Goal: Task Accomplishment & Management: Use online tool/utility

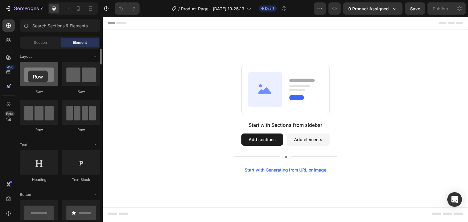
drag, startPoint x: 41, startPoint y: 85, endPoint x: 28, endPoint y: 71, distance: 19.4
click at [28, 71] on div at bounding box center [39, 74] width 38 height 24
click at [75, 9] on icon at bounding box center [78, 8] width 6 height 6
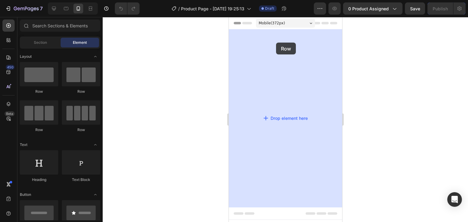
drag, startPoint x: 263, startPoint y: 90, endPoint x: 275, endPoint y: 43, distance: 49.5
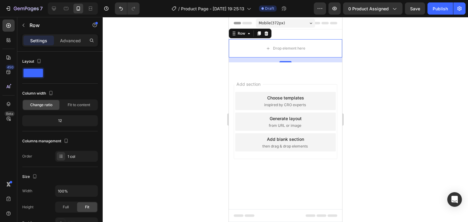
click at [134, 99] on div at bounding box center [285, 119] width 365 height 205
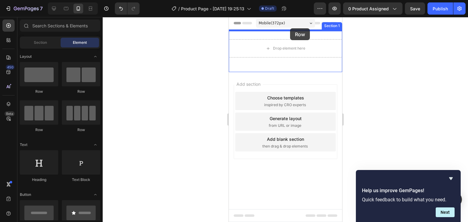
drag, startPoint x: 269, startPoint y: 95, endPoint x: 289, endPoint y: 28, distance: 69.8
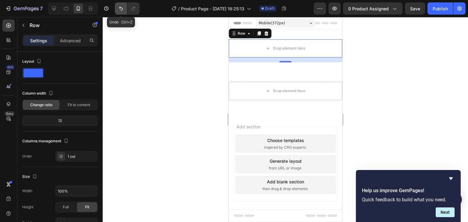
click at [123, 8] on icon "Undo/Redo" at bounding box center [121, 8] width 6 height 6
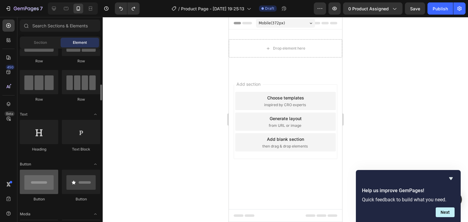
scroll to position [61, 0]
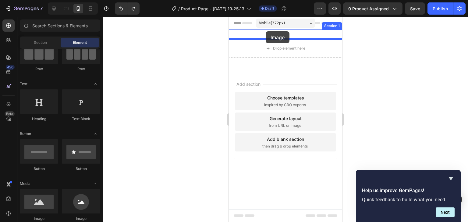
drag, startPoint x: 267, startPoint y: 215, endPoint x: 265, endPoint y: 31, distance: 183.8
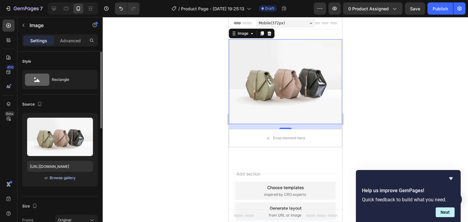
click at [58, 179] on div "Browse gallery" at bounding box center [63, 177] width 26 height 5
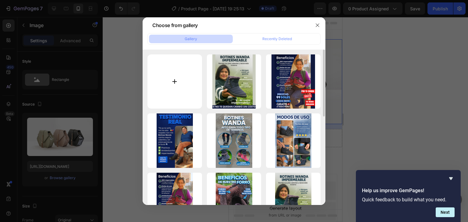
click at [172, 80] on input "file" at bounding box center [174, 81] width 54 height 54
type input "C:\fakepath\WhatsApp Image 2025-09-26 at 15.21.40.jpeg"
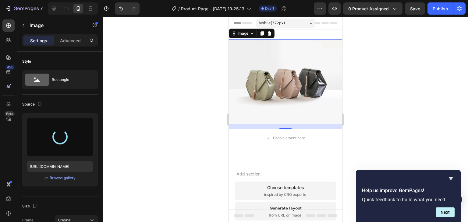
type input "[URL][DOMAIN_NAME]"
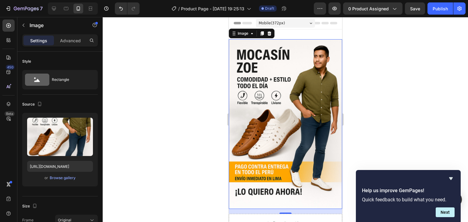
click at [380, 114] on div at bounding box center [285, 119] width 365 height 205
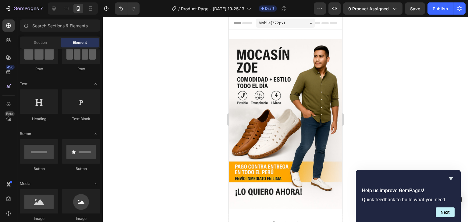
click at [198, 159] on div at bounding box center [285, 119] width 365 height 205
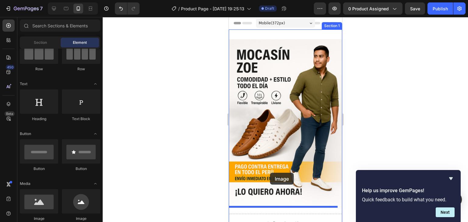
drag, startPoint x: 271, startPoint y: 211, endPoint x: 269, endPoint y: 173, distance: 38.1
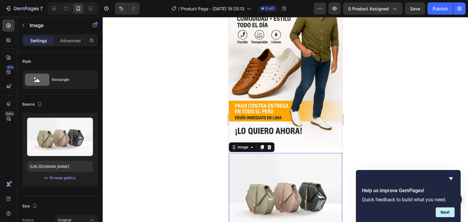
click at [301, 153] on img at bounding box center [284, 195] width 113 height 85
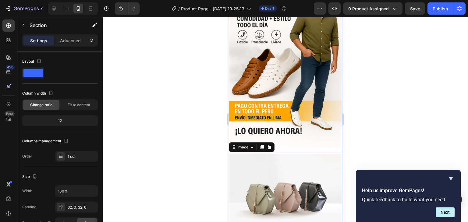
click at [301, 142] on div "Image Image 16 Drop element here Row" at bounding box center [284, 122] width 113 height 288
click at [361, 134] on div at bounding box center [285, 119] width 365 height 205
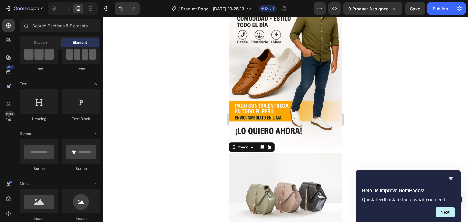
click at [290, 165] on img at bounding box center [284, 195] width 113 height 85
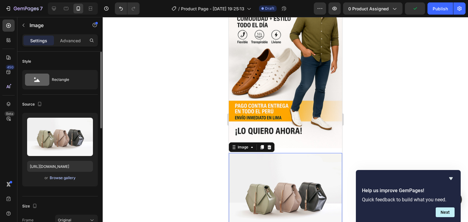
click at [67, 176] on div "Browse gallery" at bounding box center [63, 177] width 26 height 5
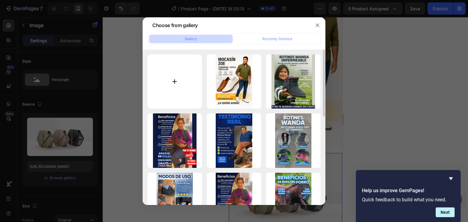
click at [163, 82] on input "file" at bounding box center [174, 81] width 54 height 54
type input "C:\fakepath\ChatGPT Image 26 sept 2025, 03_24_35 p.m..png"
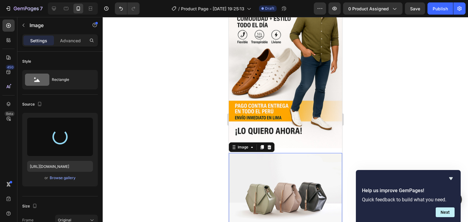
type input "[URL][DOMAIN_NAME]"
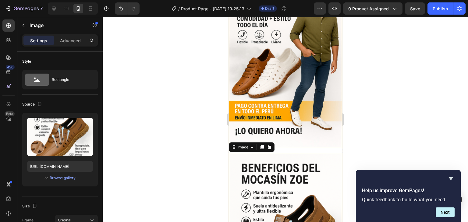
scroll to position [30, 0]
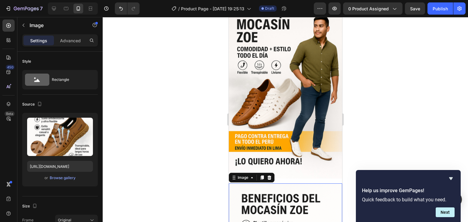
click at [395, 132] on div at bounding box center [285, 119] width 365 height 205
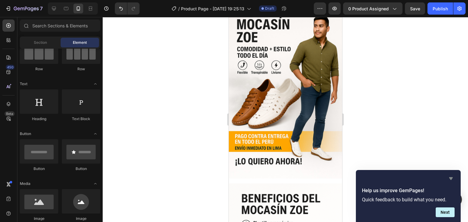
click at [452, 179] on icon "Hide survey" at bounding box center [450, 178] width 7 height 7
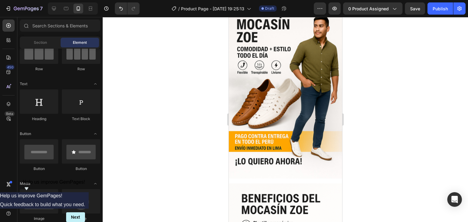
click at [427, 149] on div at bounding box center [285, 119] width 365 height 205
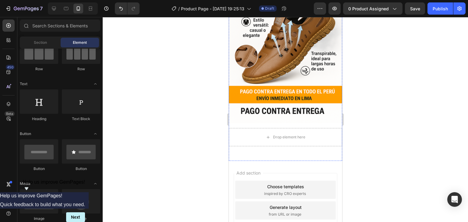
scroll to position [274, 0]
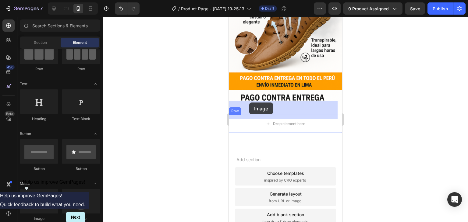
drag, startPoint x: 265, startPoint y: 216, endPoint x: 249, endPoint y: 103, distance: 114.4
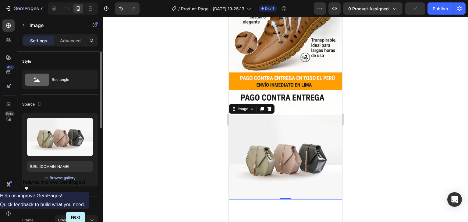
click at [66, 176] on div "Browse gallery" at bounding box center [63, 177] width 26 height 5
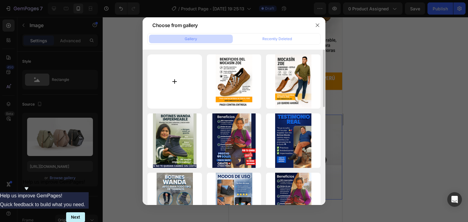
click at [180, 92] on input "file" at bounding box center [174, 81] width 54 height 54
type input "C:\fakepath\ChatGPT Image 26 sept 2025, 07_21_39 p.m..png"
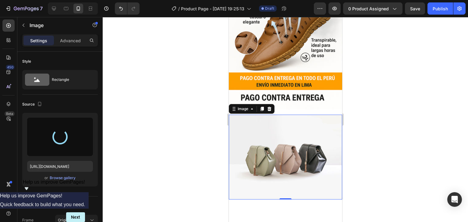
type input "https://cdn.shopify.com/s/files/1/0674/2012/7404/files/gempages_561566258789614…"
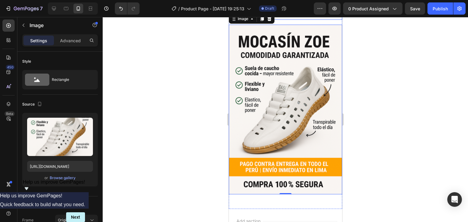
scroll to position [396, 0]
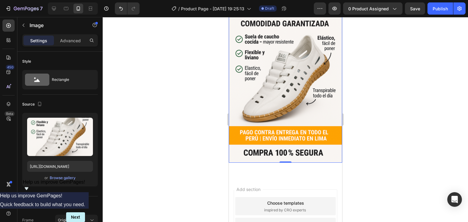
click at [124, 159] on div at bounding box center [285, 119] width 365 height 205
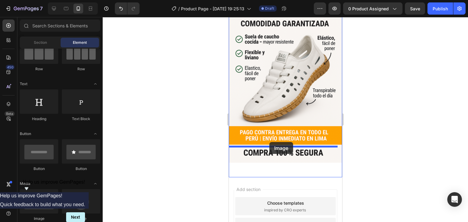
drag, startPoint x: 267, startPoint y: 222, endPoint x: 269, endPoint y: 142, distance: 79.8
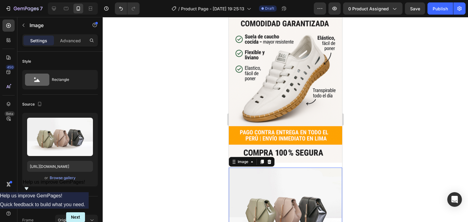
scroll to position [426, 0]
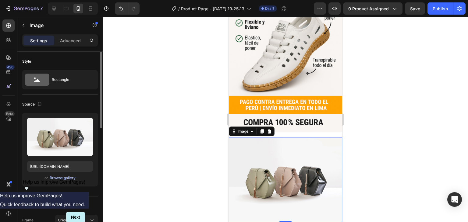
click at [67, 178] on div "Browse gallery" at bounding box center [63, 177] width 26 height 5
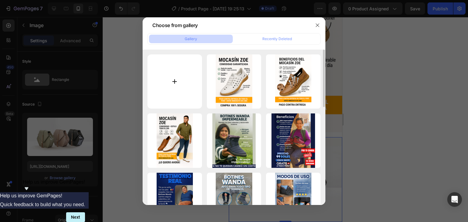
click at [174, 80] on input "file" at bounding box center [174, 81] width 54 height 54
type input "C:\fakepath\ChatGPT Image 26 sept 2025, 03_32_31 p.m..png"
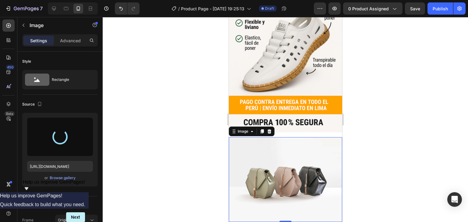
type input "[URL][DOMAIN_NAME]"
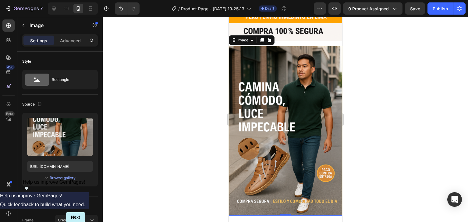
scroll to position [578, 0]
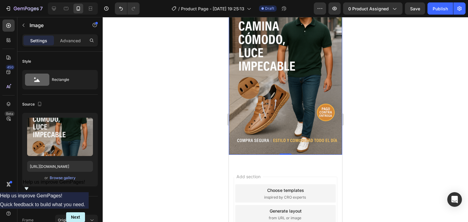
click at [140, 165] on div at bounding box center [285, 119] width 365 height 205
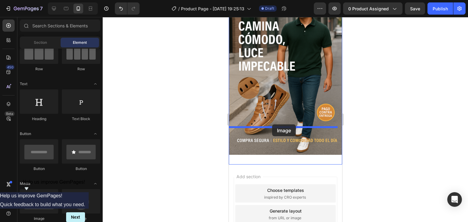
drag, startPoint x: 260, startPoint y: 218, endPoint x: 272, endPoint y: 124, distance: 93.8
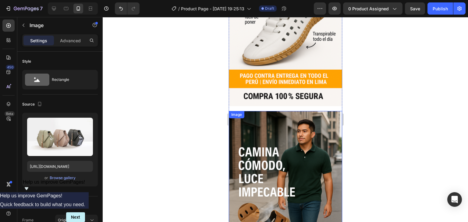
scroll to position [426, 0]
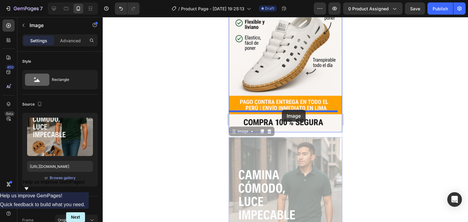
drag, startPoint x: 269, startPoint y: 134, endPoint x: 281, endPoint y: 110, distance: 26.7
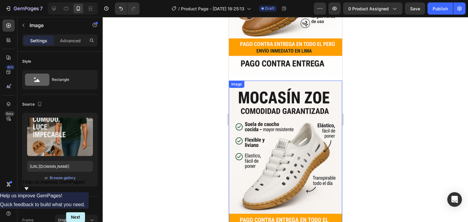
scroll to position [274, 0]
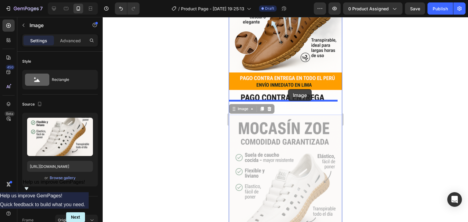
drag, startPoint x: 278, startPoint y: 138, endPoint x: 287, endPoint y: 89, distance: 49.2
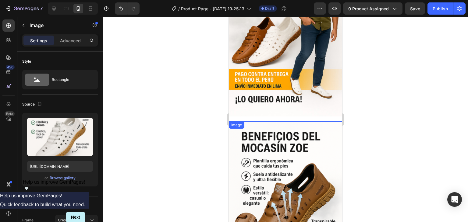
scroll to position [91, 0]
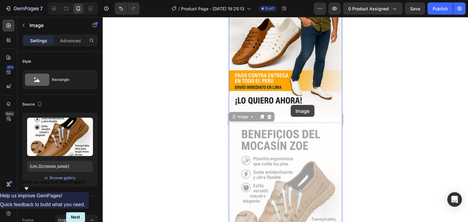
drag, startPoint x: 286, startPoint y: 140, endPoint x: 290, endPoint y: 105, distance: 35.3
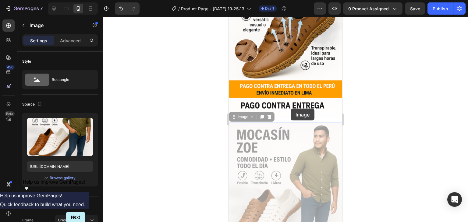
drag, startPoint x: 288, startPoint y: 133, endPoint x: 290, endPoint y: 109, distance: 24.5
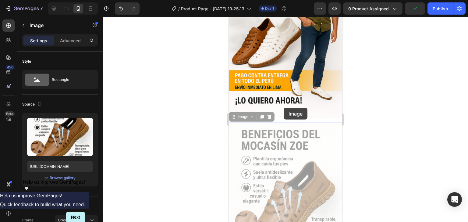
drag, startPoint x: 288, startPoint y: 131, endPoint x: 283, endPoint y: 108, distance: 24.0
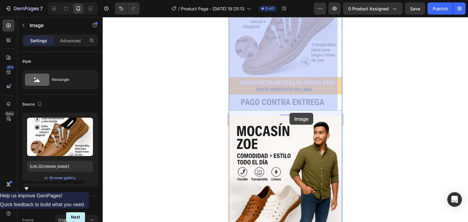
drag, startPoint x: 293, startPoint y: 101, endPoint x: 289, endPoint y: 113, distance: 12.7
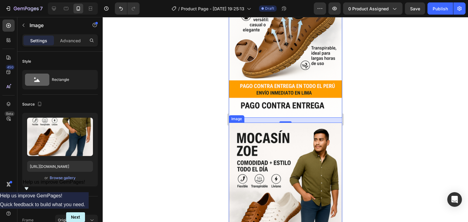
click at [255, 150] on img at bounding box center [284, 208] width 113 height 170
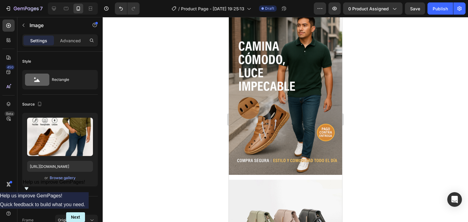
scroll to position [639, 0]
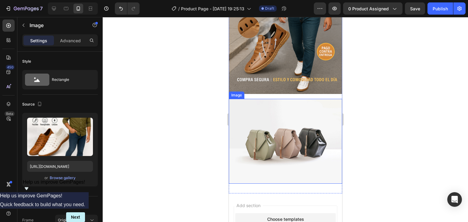
click at [262, 112] on img at bounding box center [284, 141] width 113 height 85
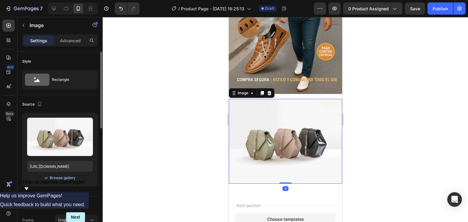
click at [54, 178] on div "Browse gallery" at bounding box center [63, 177] width 26 height 5
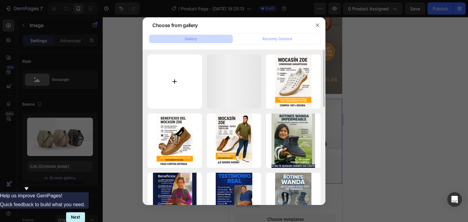
click at [169, 80] on input "file" at bounding box center [174, 81] width 54 height 54
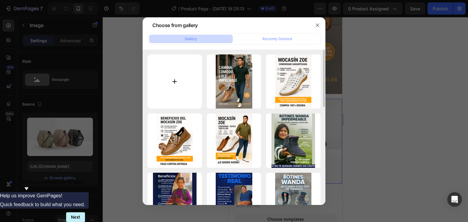
type input "C:\fakepath\ChatGPT Image 26 sept 2025, 03_37_47 p.m..png"
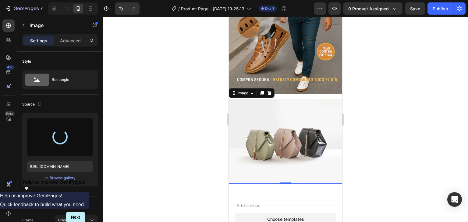
type input "https://cdn.shopify.com/s/files/1/0674/2012/7404/files/gempages_561566258789614…"
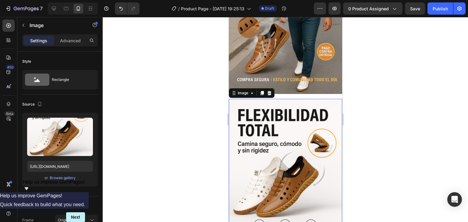
drag, startPoint x: 299, startPoint y: 79, endPoint x: 299, endPoint y: 72, distance: 7.3
click at [299, 99] on img at bounding box center [284, 184] width 113 height 170
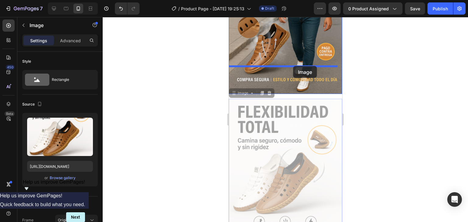
drag, startPoint x: 292, startPoint y: 79, endPoint x: 293, endPoint y: 66, distance: 12.5
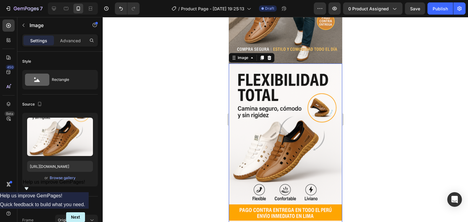
scroll to position [730, 0]
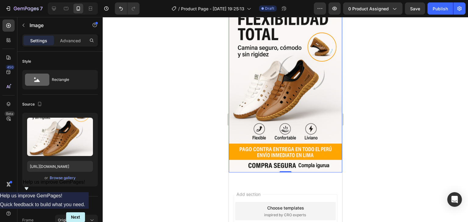
click at [180, 129] on div at bounding box center [285, 119] width 365 height 205
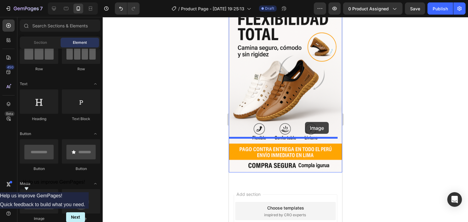
drag, startPoint x: 262, startPoint y: 220, endPoint x: 304, endPoint y: 122, distance: 106.9
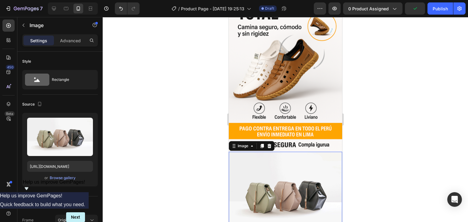
scroll to position [761, 0]
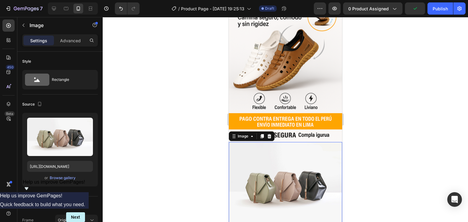
click at [282, 153] on img at bounding box center [284, 184] width 113 height 85
click at [69, 177] on div "Browse gallery" at bounding box center [63, 177] width 26 height 5
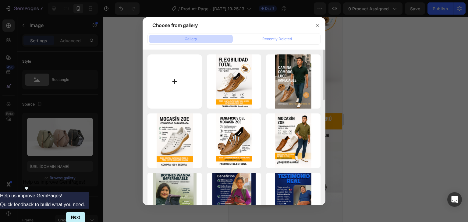
click at [191, 86] on input "file" at bounding box center [174, 81] width 54 height 54
type input "C:\fakepath\ChatGPT Image 26 sept 2025, 03_40_52 p.m..png"
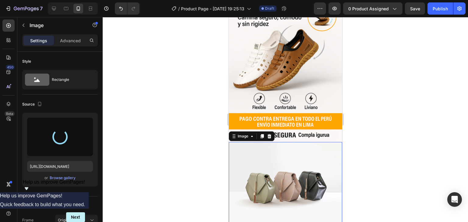
type input "https://cdn.shopify.com/s/files/1/0674/2012/7404/files/gempages_561566258789614…"
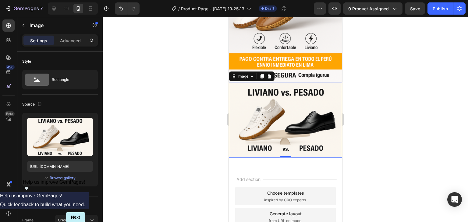
scroll to position [822, 0]
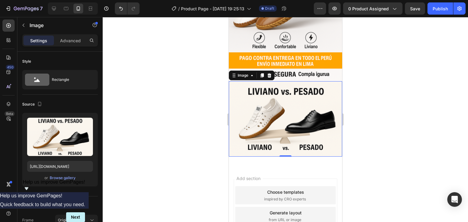
click at [161, 153] on div at bounding box center [285, 119] width 365 height 205
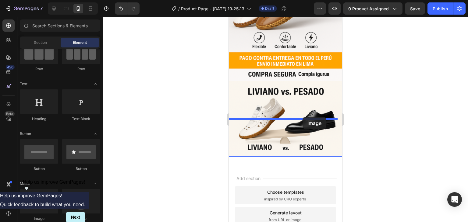
drag, startPoint x: 275, startPoint y: 218, endPoint x: 302, endPoint y: 117, distance: 104.7
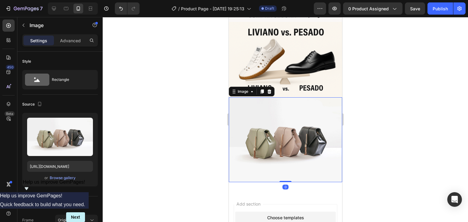
scroll to position [883, 0]
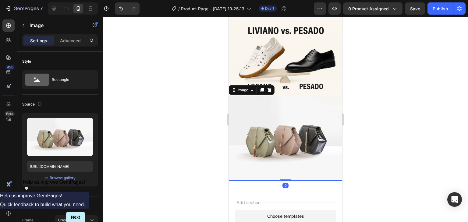
click at [136, 174] on div at bounding box center [285, 119] width 365 height 205
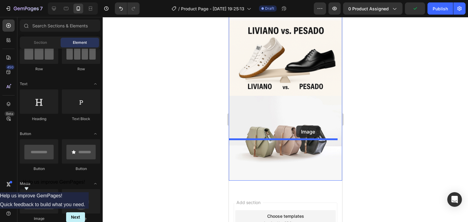
drag, startPoint x: 266, startPoint y: 218, endPoint x: 296, endPoint y: 126, distance: 96.8
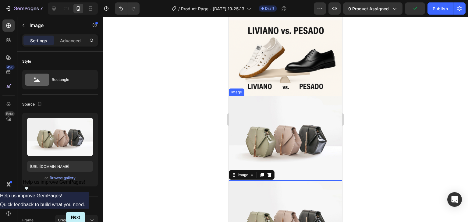
click at [293, 96] on img at bounding box center [284, 138] width 113 height 85
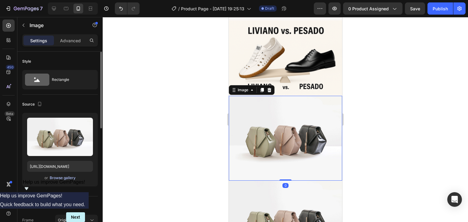
click at [66, 175] on div "Browse gallery" at bounding box center [63, 177] width 26 height 5
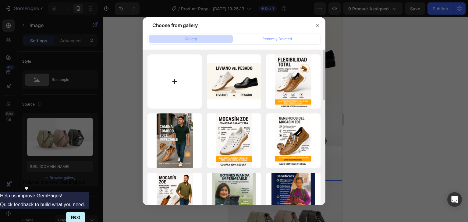
click at [181, 86] on input "file" at bounding box center [174, 81] width 54 height 54
type input "C:\fakepath\ChatGPT Image 26 sept 2025, 03_52_02 p.m..png"
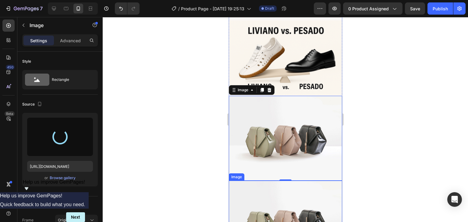
type input "https://cdn.shopify.com/s/files/1/0674/2012/7404/files/gempages_561566258789614…"
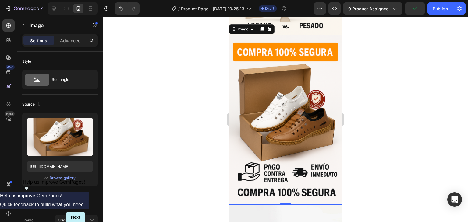
scroll to position [1035, 0]
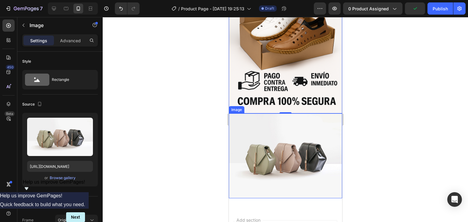
click at [301, 124] on img at bounding box center [284, 156] width 113 height 85
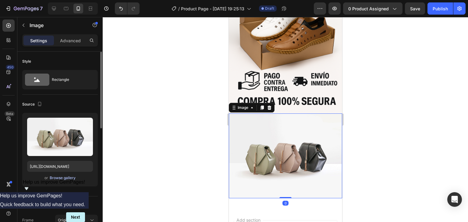
click at [69, 180] on div "Browse gallery" at bounding box center [63, 177] width 26 height 5
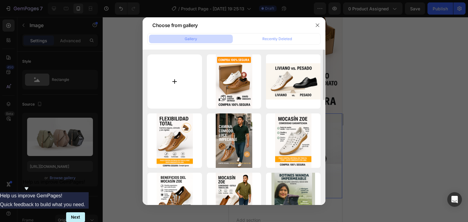
click at [171, 92] on input "file" at bounding box center [174, 81] width 54 height 54
click at [185, 77] on input "file" at bounding box center [174, 81] width 54 height 54
type input "C:\fakepath\ChatGPT Image 26 sept 2025, 07_41_37 p.m..png"
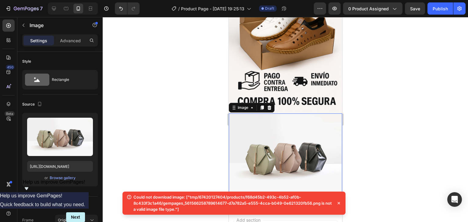
click at [171, 123] on div at bounding box center [285, 119] width 365 height 205
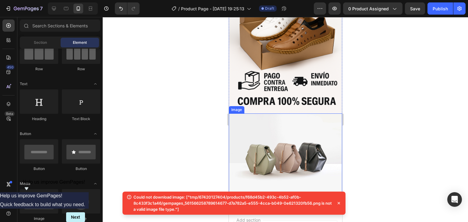
scroll to position [1004, 0]
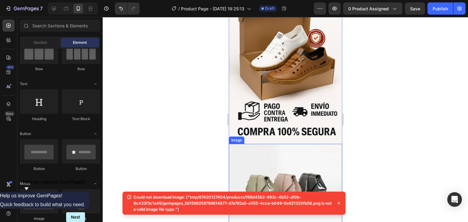
click at [279, 144] on img at bounding box center [284, 186] width 113 height 85
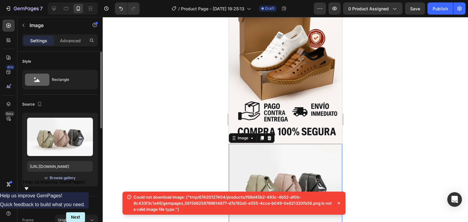
click at [62, 176] on div "Browse gallery" at bounding box center [63, 177] width 26 height 5
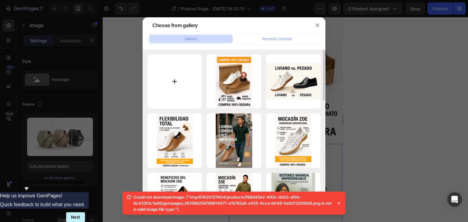
click at [171, 80] on input "file" at bounding box center [174, 81] width 54 height 54
type input "C:\fakepath\Clientes Felices con Mocasín Zoe.png"
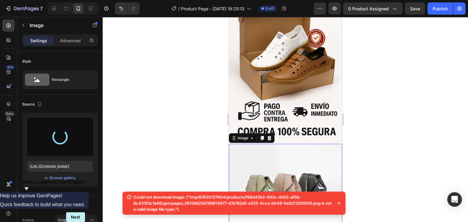
type input "https://cdn.shopify.com/s/files/1/0674/2012/7404/files/gempages_561566258789614…"
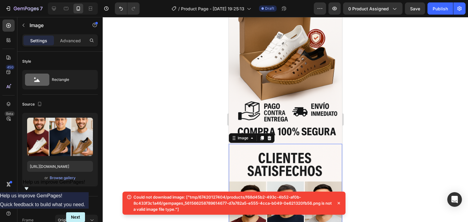
click at [338, 201] on icon at bounding box center [338, 203] width 6 height 6
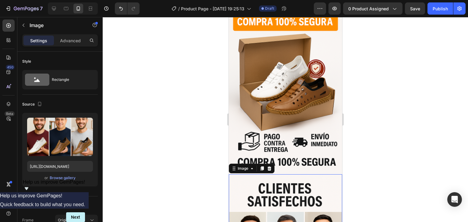
scroll to position [913, 0]
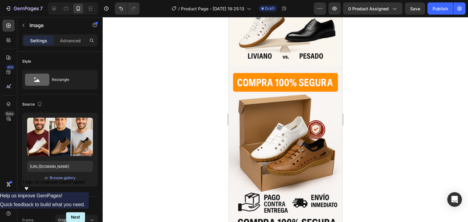
click at [369, 109] on div at bounding box center [285, 119] width 365 height 205
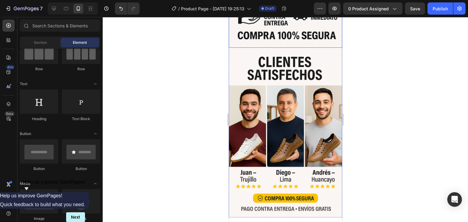
scroll to position [1126, 0]
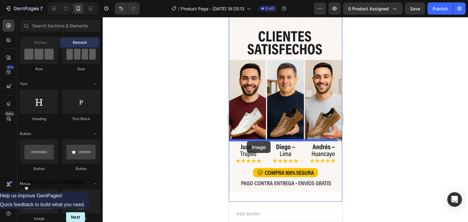
drag, startPoint x: 276, startPoint y: 218, endPoint x: 243, endPoint y: 151, distance: 74.2
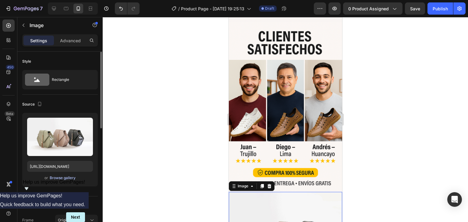
click at [54, 179] on div "Browse gallery" at bounding box center [63, 177] width 26 height 5
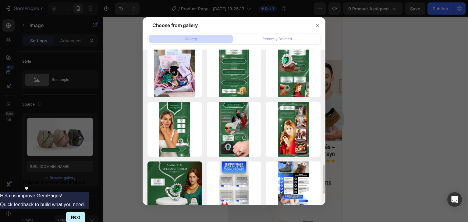
scroll to position [487, 0]
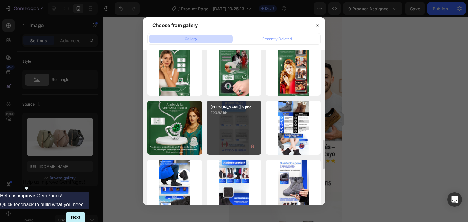
click at [240, 125] on div "WANDA 5.png 799.83 kb" at bounding box center [234, 128] width 54 height 54
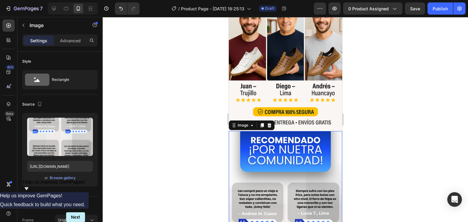
scroll to position [1217, 0]
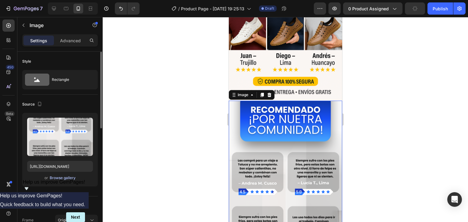
click at [67, 176] on div "Browse gallery" at bounding box center [63, 177] width 26 height 5
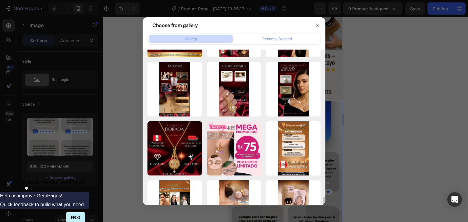
scroll to position [883, 0]
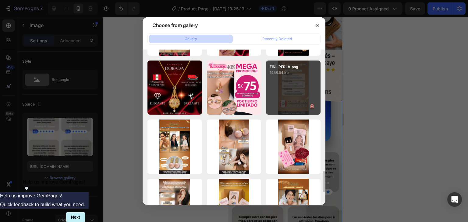
click at [283, 81] on div "FINL PERLA.png 1458.54 kb" at bounding box center [293, 88] width 54 height 54
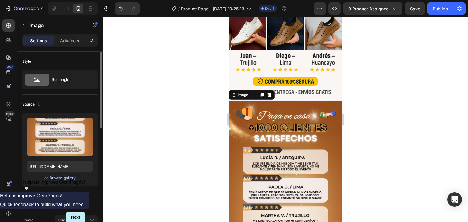
click at [61, 177] on div "Browse gallery" at bounding box center [63, 177] width 26 height 5
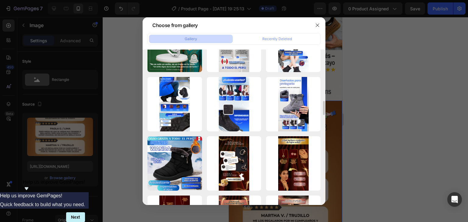
scroll to position [539, 0]
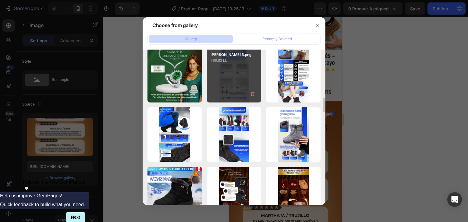
click at [222, 63] on p "799.83 kb" at bounding box center [233, 61] width 47 height 6
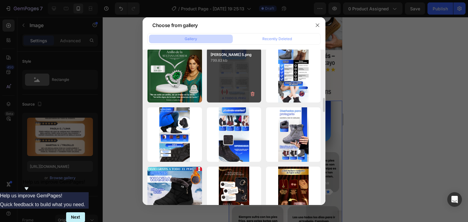
type input "https://cdn.shopify.com/s/files/1/0674/2012/7404/files/gempages_561566258789614…"
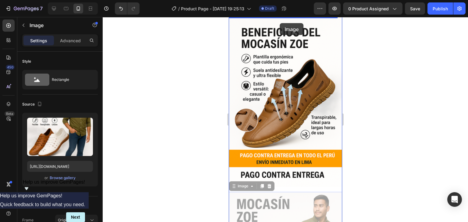
scroll to position [0, 0]
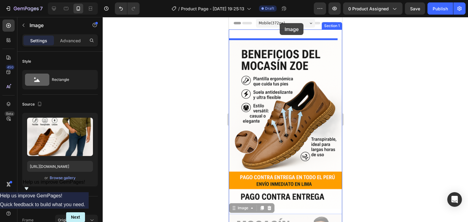
drag, startPoint x: 274, startPoint y: 142, endPoint x: 279, endPoint y: 23, distance: 119.4
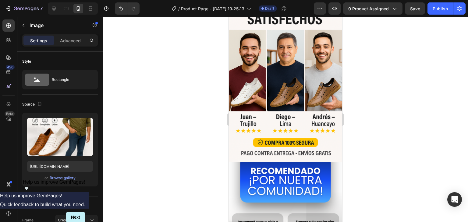
scroll to position [1163, 0]
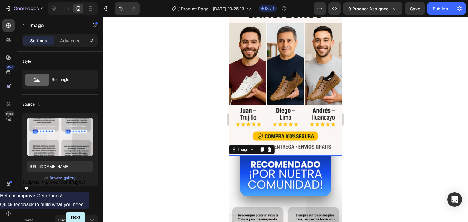
click at [53, 177] on div "Browse gallery" at bounding box center [63, 177] width 26 height 5
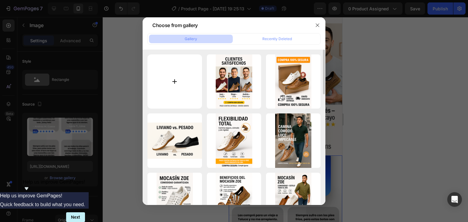
click at [163, 84] on input "file" at bounding box center [174, 81] width 54 height 54
type input "C:\fakepath\ChatGPT Image 26 sept 2025, 07_57_04 p.m..png"
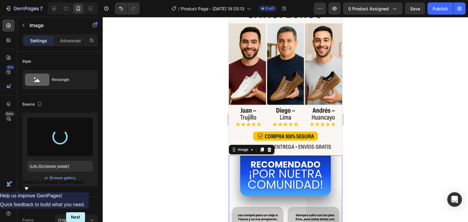
type input "https://cdn.shopify.com/s/files/1/0674/2012/7404/files/gempages_561566258789614…"
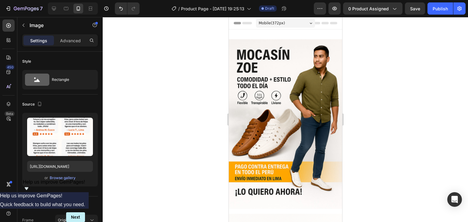
scroll to position [0, 0]
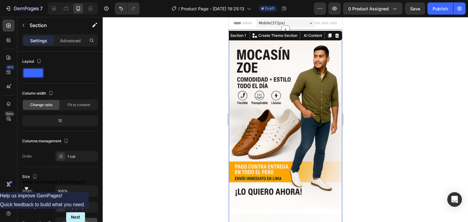
click at [130, 101] on div at bounding box center [285, 119] width 365 height 205
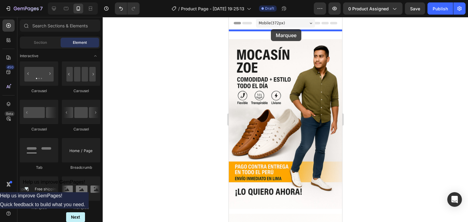
drag, startPoint x: 262, startPoint y: 209, endPoint x: 270, endPoint y: 29, distance: 179.8
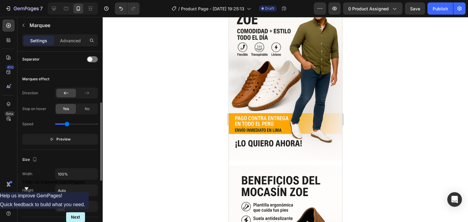
scroll to position [91, 0]
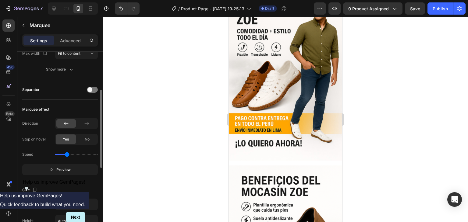
click at [176, 85] on div at bounding box center [285, 119] width 365 height 205
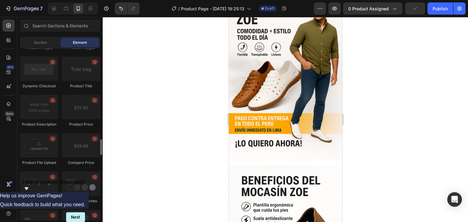
scroll to position [1035, 0]
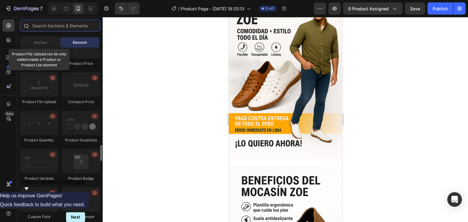
click at [37, 25] on input "text" at bounding box center [60, 25] width 80 height 12
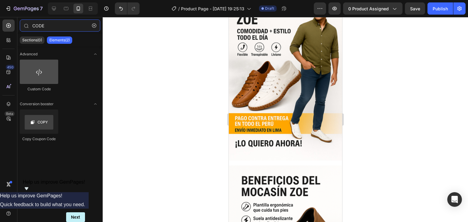
type input "CODE"
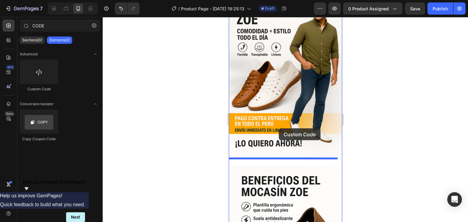
drag, startPoint x: 270, startPoint y: 100, endPoint x: 278, endPoint y: 128, distance: 30.1
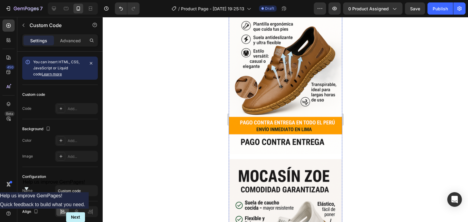
scroll to position [304, 0]
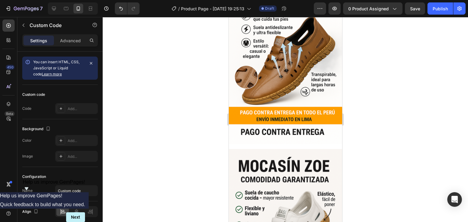
click at [171, 128] on div at bounding box center [285, 119] width 365 height 205
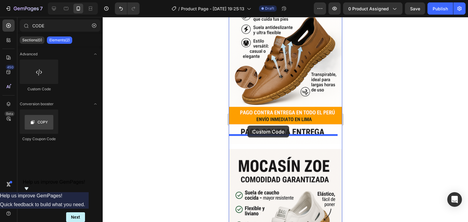
drag, startPoint x: 266, startPoint y: 99, endPoint x: 247, endPoint y: 126, distance: 33.2
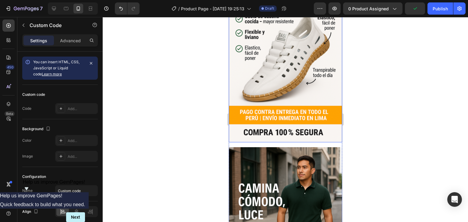
scroll to position [548, 0]
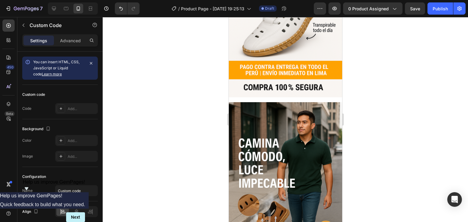
click at [134, 132] on div at bounding box center [285, 119] width 365 height 205
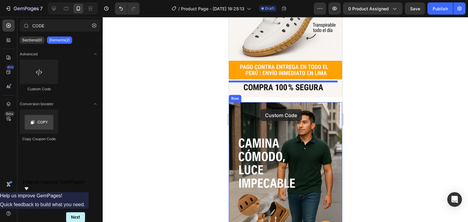
drag, startPoint x: 257, startPoint y: 93, endPoint x: 260, endPoint y: 109, distance: 16.9
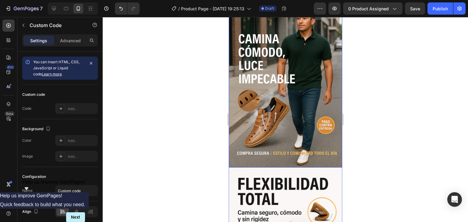
scroll to position [700, 0]
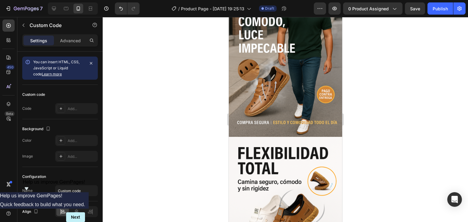
click at [178, 149] on div at bounding box center [285, 119] width 365 height 205
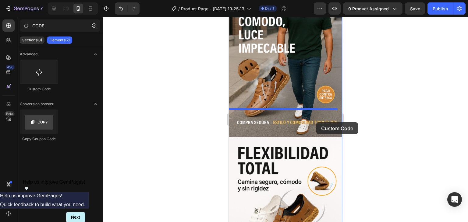
drag, startPoint x: 264, startPoint y: 96, endPoint x: 314, endPoint y: 121, distance: 56.1
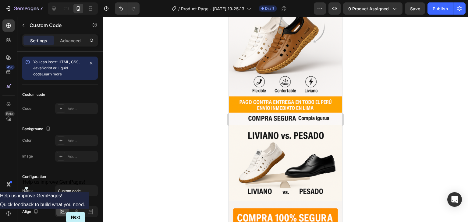
scroll to position [913, 0]
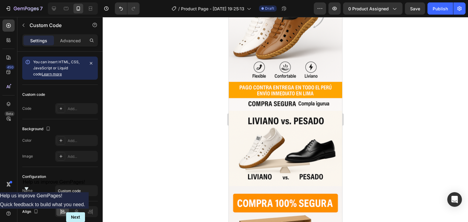
click at [130, 112] on div at bounding box center [285, 119] width 365 height 205
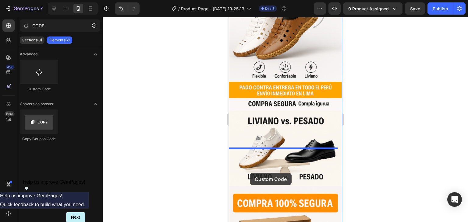
drag, startPoint x: 272, startPoint y: 92, endPoint x: 249, endPoint y: 173, distance: 84.5
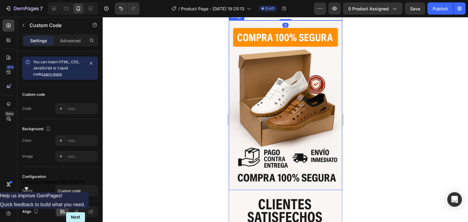
scroll to position [1187, 0]
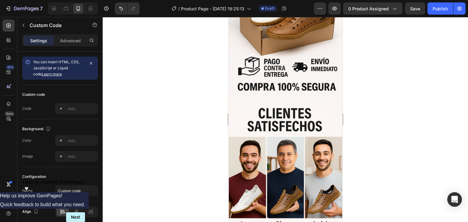
click at [114, 124] on div at bounding box center [285, 119] width 365 height 205
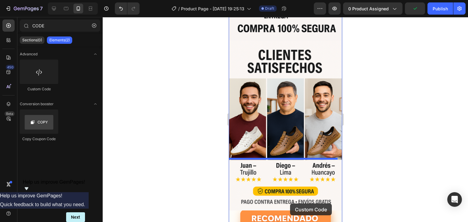
drag, startPoint x: 278, startPoint y: 101, endPoint x: 289, endPoint y: 204, distance: 103.5
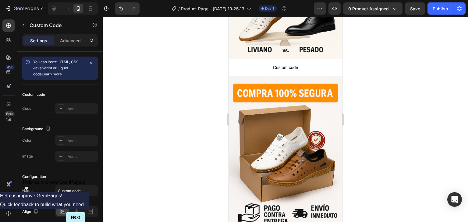
scroll to position [1040, 0]
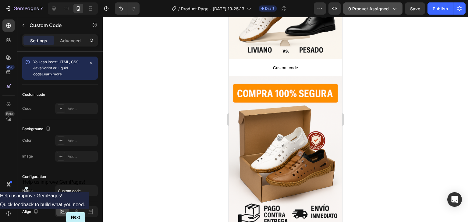
click at [391, 5] on button "0 product assigned" at bounding box center [372, 8] width 59 height 12
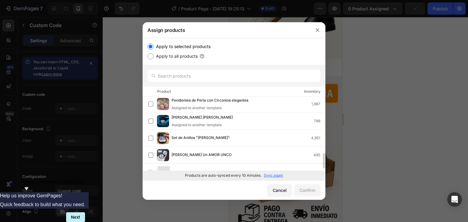
scroll to position [267, 0]
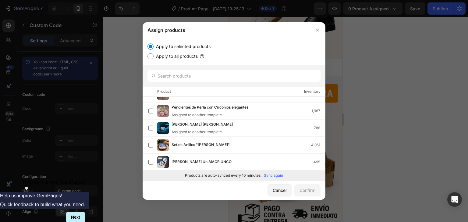
click at [275, 174] on p "Sync again" at bounding box center [273, 175] width 19 height 5
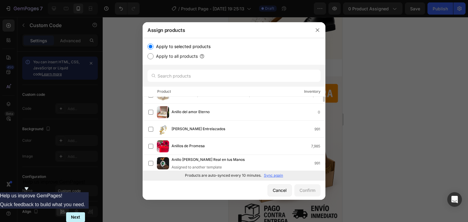
scroll to position [0, 0]
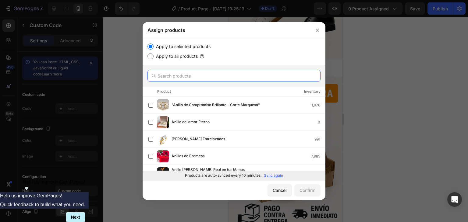
click at [240, 77] on input "text" at bounding box center [233, 76] width 173 height 12
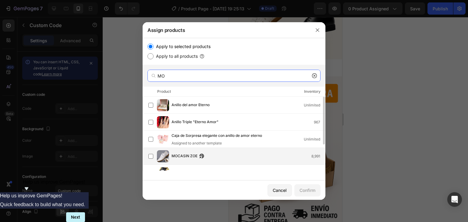
type input "MO"
click at [212, 154] on div "MOCASIN ZOE 8,991" at bounding box center [247, 156] width 153 height 7
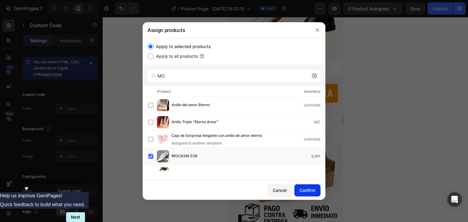
click at [304, 189] on div "Confirm" at bounding box center [307, 190] width 16 height 6
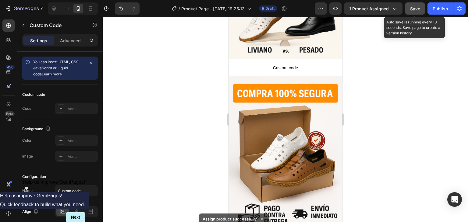
click at [418, 10] on span "Save" at bounding box center [415, 8] width 10 height 5
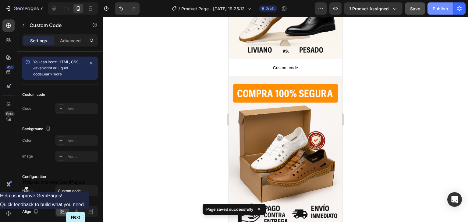
click at [435, 9] on div "Publish" at bounding box center [439, 8] width 15 height 6
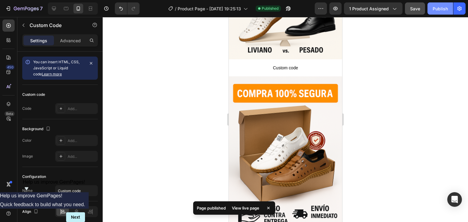
click at [439, 8] on div "Publish" at bounding box center [439, 8] width 15 height 6
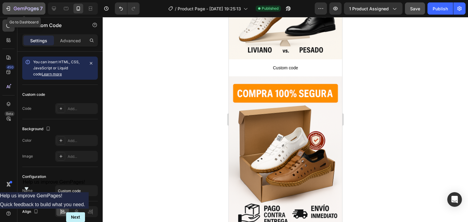
click at [8, 7] on icon "button" at bounding box center [9, 8] width 3 height 4
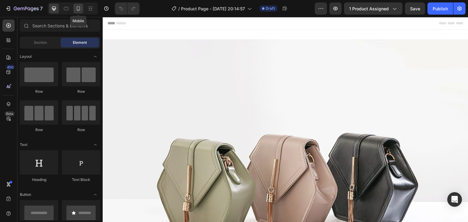
click at [79, 7] on icon at bounding box center [78, 8] width 3 height 4
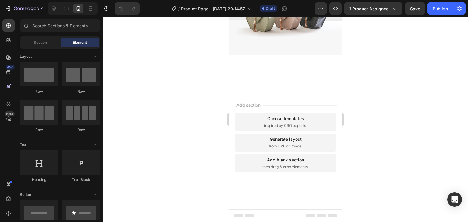
scroll to position [822, 0]
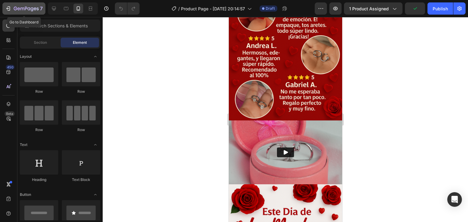
click at [9, 7] on icon "button" at bounding box center [8, 8] width 6 height 6
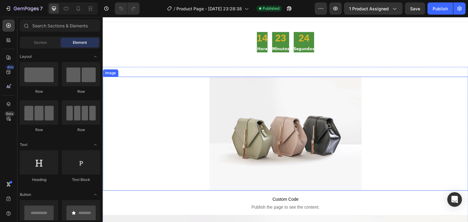
scroll to position [91, 0]
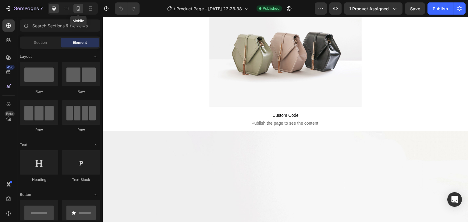
click at [80, 11] on icon at bounding box center [78, 8] width 6 height 6
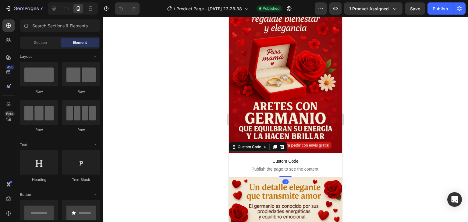
click at [279, 158] on span "Custom Code" at bounding box center [284, 161] width 113 height 7
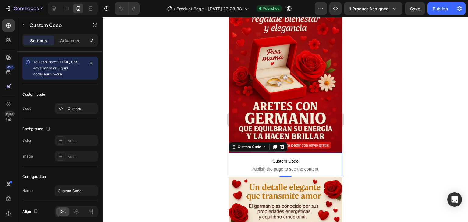
click at [263, 158] on span "Custom Code" at bounding box center [284, 161] width 113 height 7
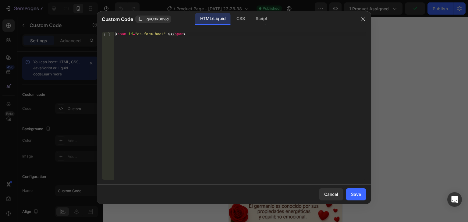
type textarea "<span id="es-form-hook" ></span>"
drag, startPoint x: 191, startPoint y: 35, endPoint x: 113, endPoint y: 34, distance: 77.3
click at [113, 34] on div "<span id="es-form-hook" ></span> 1 < span id = "es-form-hook" > </ span > ההההה…" at bounding box center [234, 106] width 264 height 148
click at [351, 191] on div "Save" at bounding box center [356, 194] width 10 height 6
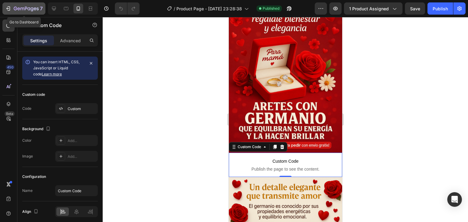
click at [12, 8] on div "7" at bounding box center [23, 8] width 37 height 7
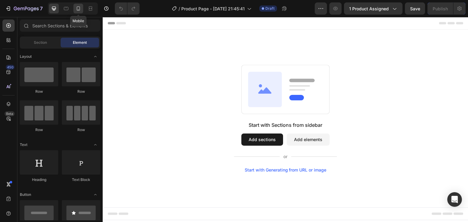
click at [80, 9] on icon at bounding box center [78, 8] width 6 height 6
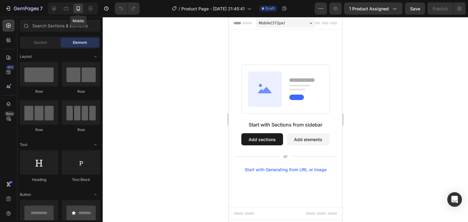
click at [79, 8] on icon at bounding box center [78, 8] width 6 height 6
click at [11, 10] on icon "button" at bounding box center [8, 8] width 6 height 6
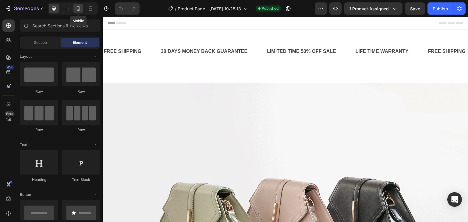
click at [76, 7] on icon at bounding box center [78, 8] width 6 height 6
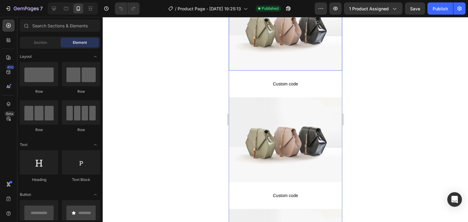
scroll to position [122, 0]
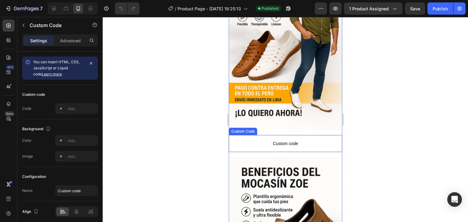
click at [273, 140] on span "Custom code" at bounding box center [284, 143] width 113 height 7
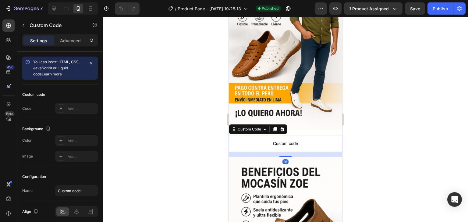
click at [273, 140] on span "Custom code" at bounding box center [284, 143] width 113 height 7
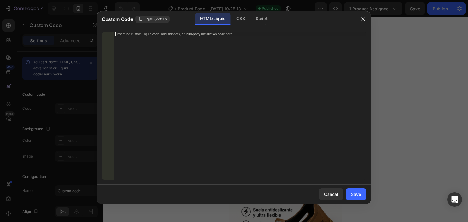
paste textarea "<span id="es-form-hook" ></span>"
type textarea "<span id="es-form-hook" ></span>"
click at [352, 194] on div "Save" at bounding box center [356, 194] width 10 height 6
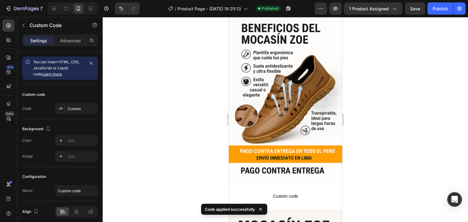
scroll to position [304, 0]
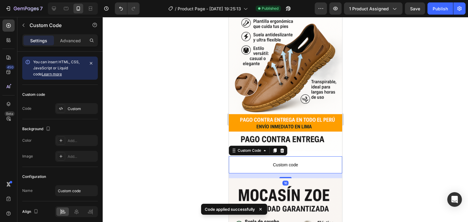
click at [299, 161] on span "Custom code" at bounding box center [284, 164] width 113 height 7
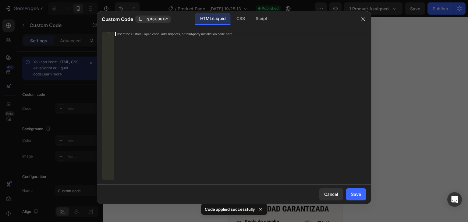
click at [157, 38] on div "Insert the custom Liquid code, add snippets, or third-party installation code h…" at bounding box center [240, 110] width 252 height 156
paste textarea "<span id="es-form-hook" ></span>"
type textarea "<span id="es-form-hook" ></span>"
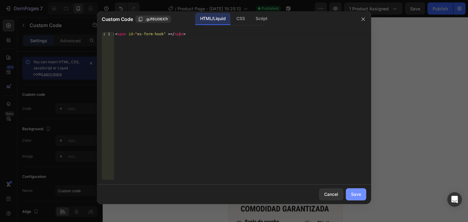
click at [356, 195] on div "Save" at bounding box center [356, 194] width 10 height 6
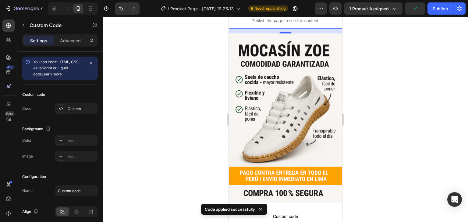
scroll to position [487, 0]
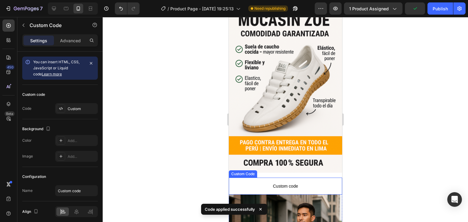
click at [275, 178] on p "Custom code" at bounding box center [284, 186] width 113 height 17
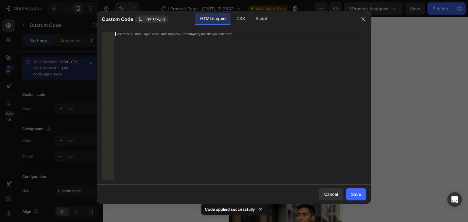
click at [155, 64] on div "Insert the custom Liquid code, add snippets, or third-party installation code h…" at bounding box center [240, 110] width 252 height 156
paste textarea "<span id="es-form-hook" ></span>"
type textarea "<span id="es-form-hook" ></span>"
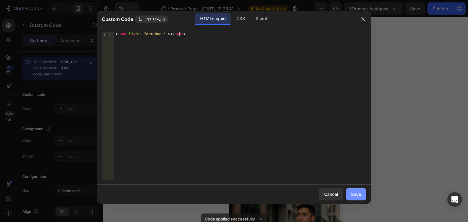
click at [355, 194] on div "Save" at bounding box center [356, 194] width 10 height 6
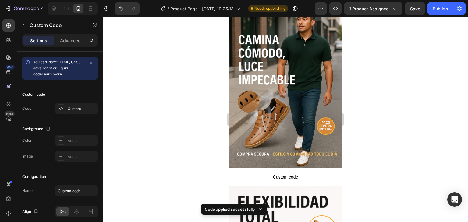
scroll to position [700, 0]
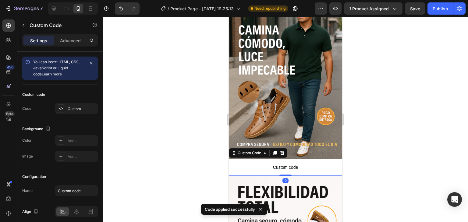
click at [275, 164] on span "Custom code" at bounding box center [284, 167] width 113 height 7
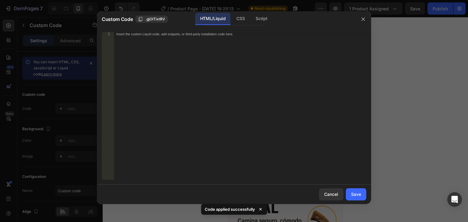
click at [181, 65] on div "Insert the custom Liquid code, add snippets, or third-party installation code h…" at bounding box center [240, 110] width 252 height 156
paste textarea "<span id="es-form-hook" ></span>"
type textarea "<span id="es-form-hook" ></span>"
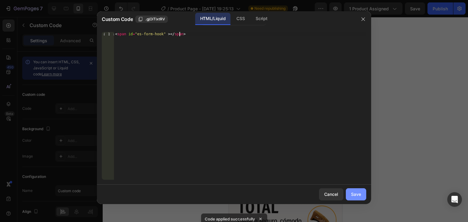
click at [354, 192] on div "Save" at bounding box center [356, 194] width 10 height 6
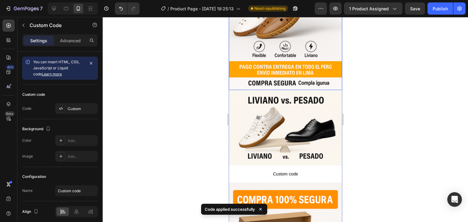
scroll to position [974, 0]
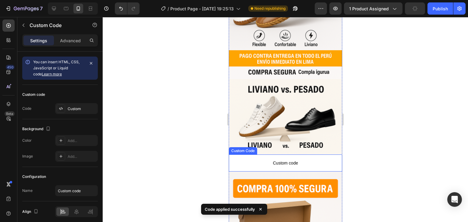
click at [288, 159] on span "Custom code" at bounding box center [284, 162] width 113 height 7
click at [287, 159] on span "Custom code" at bounding box center [284, 162] width 113 height 7
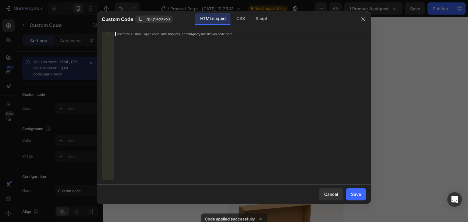
paste textarea "<span id="es-form-hook" ></span>"
type textarea "<span id="es-form-hook" ></span>"
click at [355, 194] on div "Save" at bounding box center [356, 194] width 10 height 6
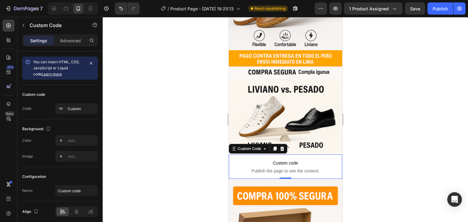
drag, startPoint x: 303, startPoint y: 119, endPoint x: 303, endPoint y: 123, distance: 4.6
click at [303, 155] on p "Custom code Publish the page to see the content." at bounding box center [284, 167] width 113 height 24
click at [303, 159] on span "Custom code" at bounding box center [284, 162] width 113 height 7
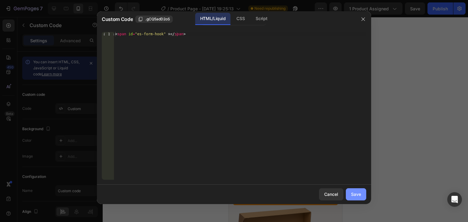
click at [363, 193] on button "Save" at bounding box center [355, 194] width 20 height 12
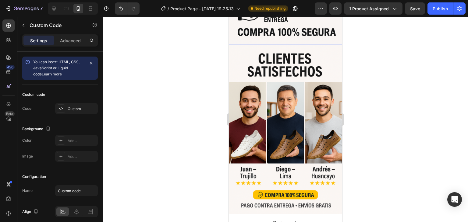
scroll to position [1309, 0]
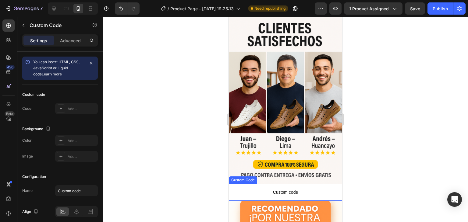
click at [294, 189] on span "Custom code" at bounding box center [284, 192] width 113 height 7
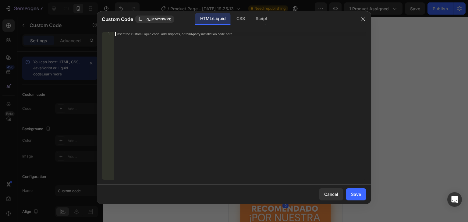
paste textarea "<span id="es-form-hook" ></span>"
type textarea "<span id="es-form-hook" ></span>"
click at [356, 191] on div "Save" at bounding box center [356, 194] width 10 height 6
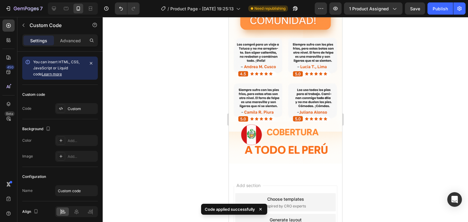
scroll to position [1484, 0]
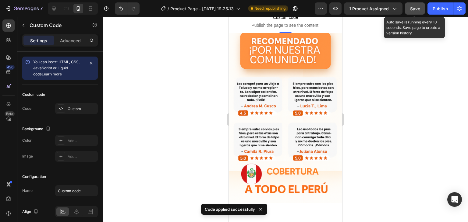
click at [415, 10] on span "Save" at bounding box center [415, 8] width 10 height 5
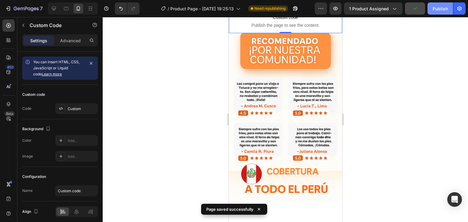
click at [434, 10] on div "Publish" at bounding box center [439, 8] width 15 height 6
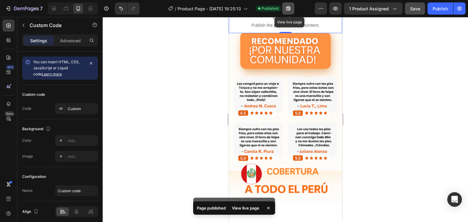
click at [291, 8] on icon "button" at bounding box center [288, 8] width 6 height 6
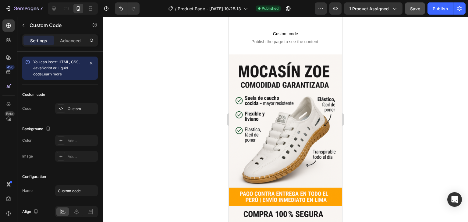
scroll to position [388, 0]
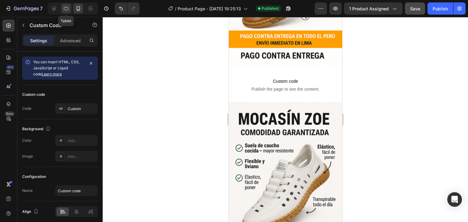
click at [68, 6] on icon at bounding box center [66, 8] width 6 height 6
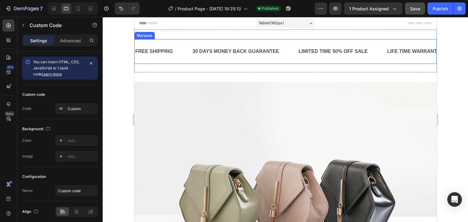
click at [263, 40] on div "FREE SHIPPING Text Block 30 DAYS MONEY BACK GUARANTEE Text Block LIMITED TIME 5…" at bounding box center [285, 51] width 302 height 25
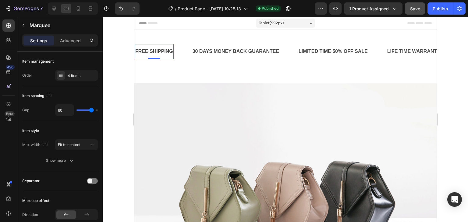
click at [161, 51] on div "FREE SHIPPING" at bounding box center [153, 52] width 39 height 10
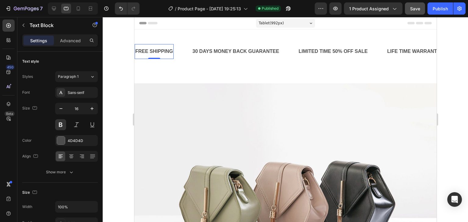
click at [161, 51] on div "FREE SHIPPING" at bounding box center [153, 52] width 39 height 10
click at [161, 51] on p "FREE SHIPPING" at bounding box center [154, 51] width 38 height 9
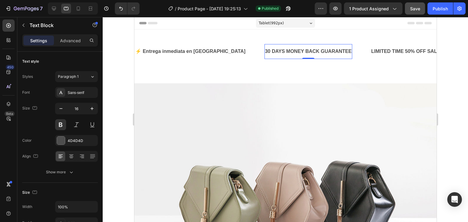
click at [264, 51] on div "30 DAYS MONEY BACK GUARANTEE" at bounding box center [308, 52] width 88 height 10
click at [370, 49] on div "LIMITED TIME 50% OFF SALE" at bounding box center [405, 52] width 70 height 10
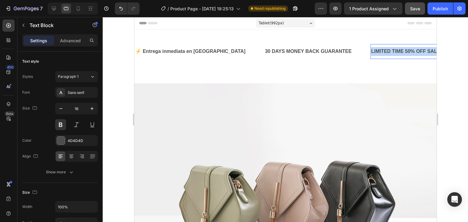
click at [370, 49] on p "LIMITED TIME 50% OFF SALE" at bounding box center [404, 51] width 69 height 9
click at [264, 49] on div "30 DAYS MONEY BACK GUARANTEE" at bounding box center [308, 52] width 88 height 10
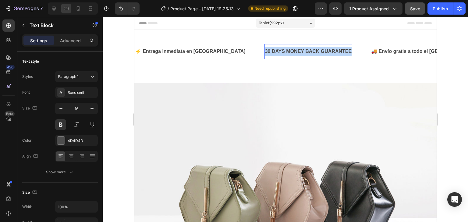
click at [264, 49] on p "30 DAYS MONEY BACK GUARANTEE" at bounding box center [307, 51] width 87 height 9
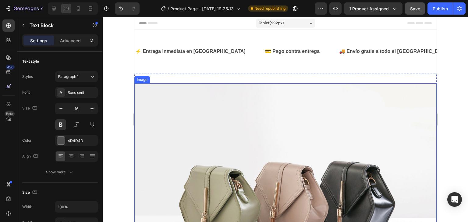
scroll to position [0, 33]
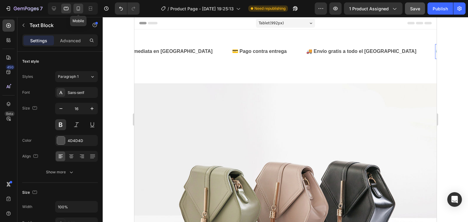
click at [77, 8] on icon at bounding box center [78, 8] width 3 height 4
type input "14"
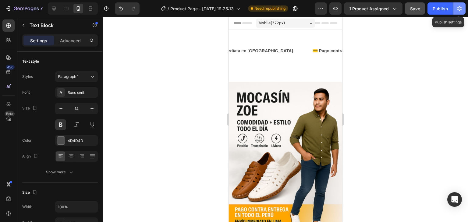
click at [457, 11] on icon "button" at bounding box center [459, 8] width 6 height 6
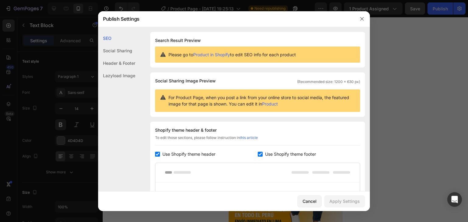
click at [157, 153] on input "checkbox" at bounding box center [157, 154] width 5 height 5
checkbox input "false"
click at [257, 154] on input "checkbox" at bounding box center [259, 154] width 5 height 5
checkbox input "false"
click at [342, 202] on div "Apply Settings" at bounding box center [344, 201] width 30 height 6
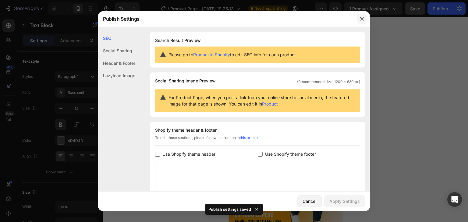
click at [363, 17] on icon "button" at bounding box center [361, 18] width 5 height 5
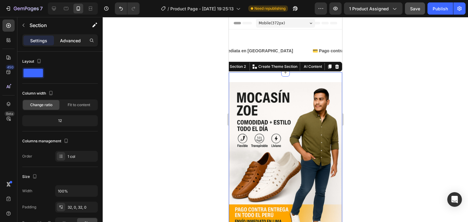
click at [72, 42] on p "Advanced" at bounding box center [70, 40] width 21 height 6
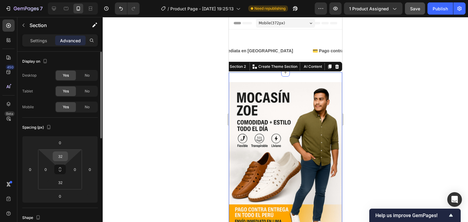
click at [59, 157] on input "32" at bounding box center [60, 156] width 12 height 9
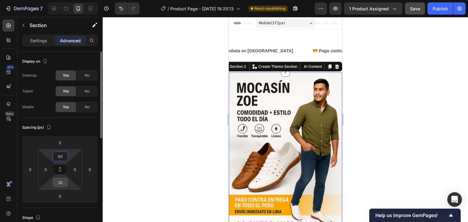
type input "0"
click at [61, 180] on input "32" at bounding box center [60, 182] width 12 height 9
type input "0"
click at [149, 124] on div at bounding box center [285, 119] width 365 height 205
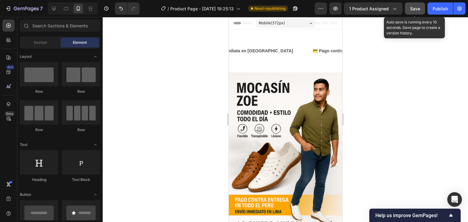
click at [410, 9] on span "Save" at bounding box center [415, 8] width 10 height 5
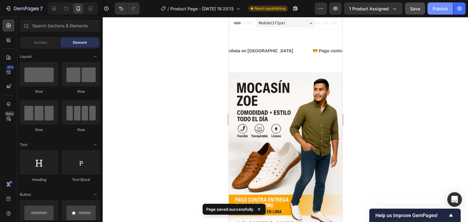
click at [434, 8] on div "Publish" at bounding box center [439, 8] width 15 height 6
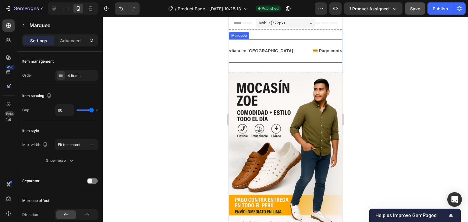
click at [287, 40] on div "⚡ Entrega inmediata en Lima Text Block 💳 Pago contra entrega Text Block 🚚 Envío…" at bounding box center [284, 50] width 113 height 23
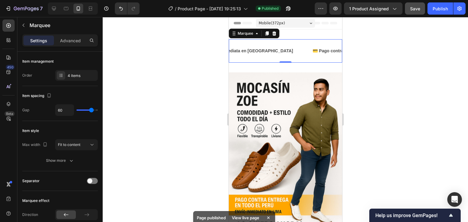
click at [261, 48] on div "⚡ Entrega inmediata en Lima Text Block" at bounding box center [254, 51] width 116 height 14
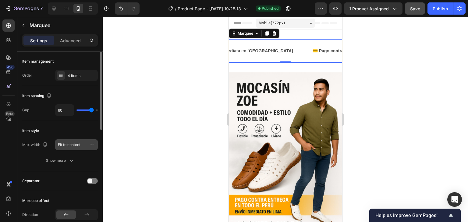
click at [85, 143] on div "Fit to content" at bounding box center [73, 144] width 31 height 5
click at [128, 122] on div at bounding box center [285, 119] width 365 height 205
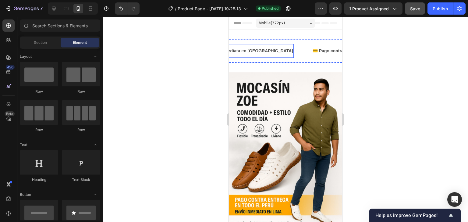
click at [250, 47] on div "⚡ Entrega inmediata en [GEOGRAPHIC_DATA]" at bounding box center [244, 51] width 97 height 9
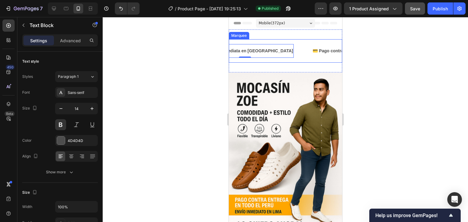
click at [274, 49] on div "⚡ Entrega inmediata en Lima Text Block 0" at bounding box center [254, 51] width 116 height 14
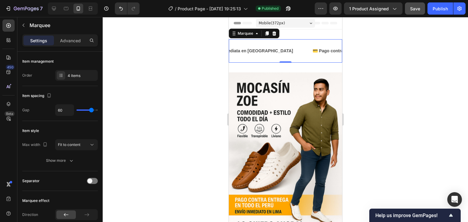
click at [274, 49] on div "⚡ Entrega inmediata en Lima Text Block" at bounding box center [254, 51] width 116 height 14
click at [68, 158] on div "Show more" at bounding box center [60, 161] width 28 height 6
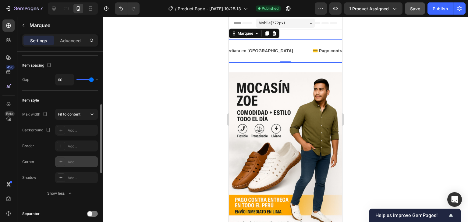
scroll to position [61, 0]
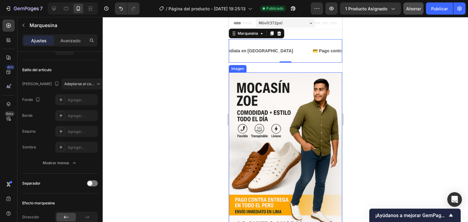
click at [175, 117] on div at bounding box center [285, 119] width 365 height 205
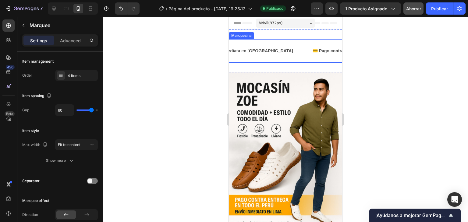
click at [259, 44] on div "⚡ Entrega inmediata en Lima Bloque de texto" at bounding box center [254, 51] width 116 height 14
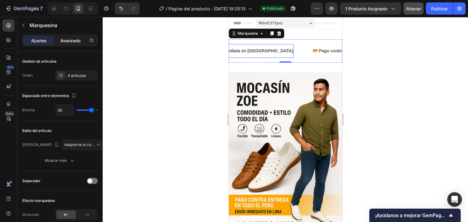
click at [72, 42] on font "Avanzado" at bounding box center [70, 40] width 20 height 5
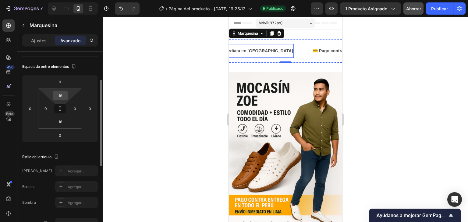
click at [67, 97] on div "16" at bounding box center [60, 96] width 15 height 10
click at [128, 89] on div at bounding box center [285, 119] width 365 height 205
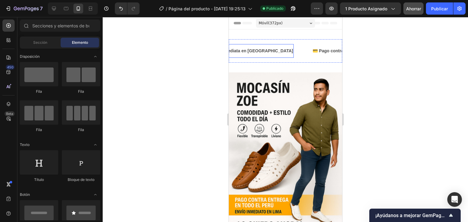
click at [258, 47] on div "⚡ Entrega inmediata en Lima Bloque de texto" at bounding box center [254, 51] width 116 height 14
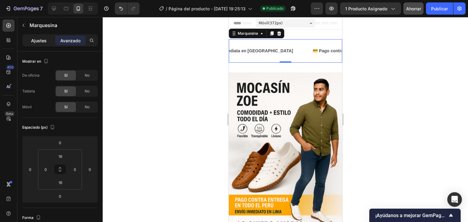
click at [44, 39] on font "Ajustes" at bounding box center [39, 40] width 16 height 5
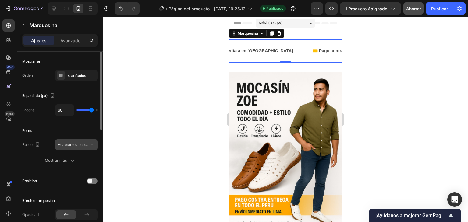
click at [90, 144] on icon at bounding box center [92, 145] width 6 height 6
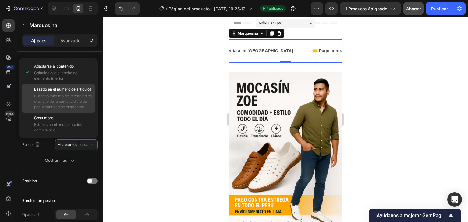
scroll to position [30, 0]
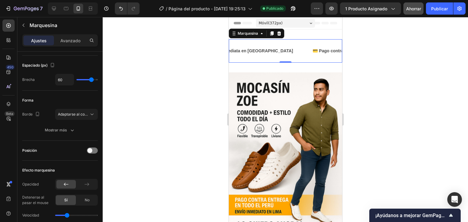
click at [125, 139] on div at bounding box center [285, 119] width 365 height 205
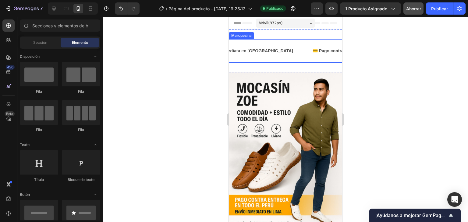
click at [267, 46] on div "⚡ Entrega inmediata en Lima Bloque de texto" at bounding box center [254, 51] width 116 height 14
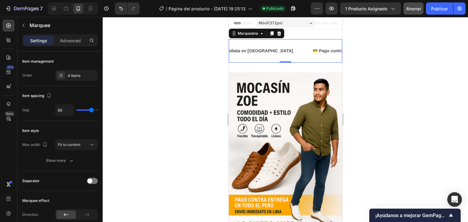
click at [267, 46] on div "⚡ Entrega inmediata en Lima Bloque de texto" at bounding box center [254, 51] width 116 height 14
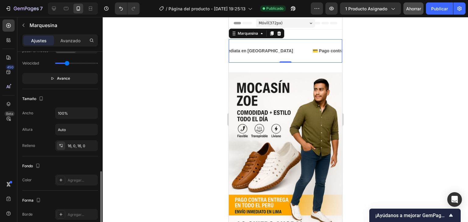
scroll to position [213, 0]
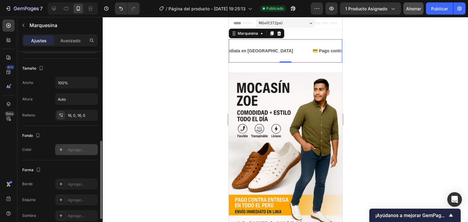
click at [68, 150] on font "Agregar..." at bounding box center [76, 150] width 16 height 5
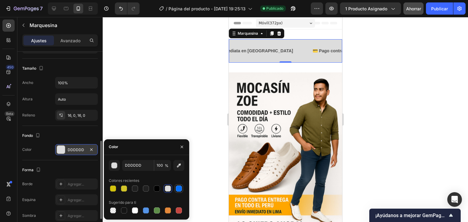
click at [180, 188] on div at bounding box center [179, 189] width 6 height 6
type input "0770F9"
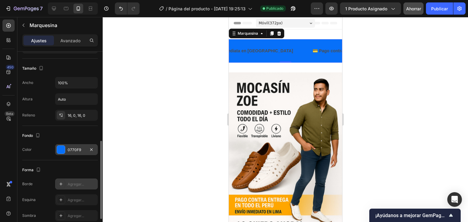
click at [91, 183] on div "Agregar..." at bounding box center [82, 184] width 29 height 5
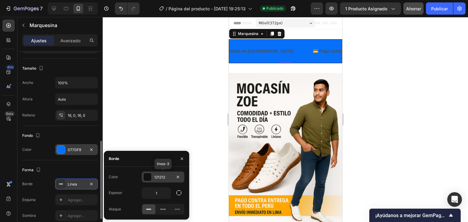
click at [145, 177] on div at bounding box center [147, 177] width 8 height 8
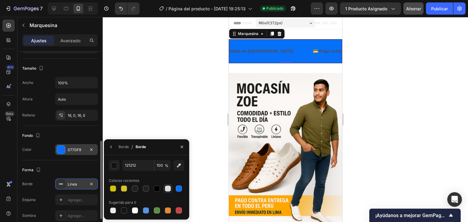
click at [165, 188] on div at bounding box center [168, 189] width 6 height 6
type input "DDDDDD"
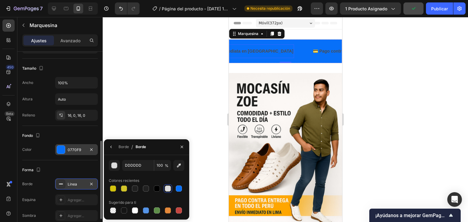
click at [254, 57] on div "⚡ Entrega inmediata en Lima Bloque de texto" at bounding box center [244, 51] width 97 height 14
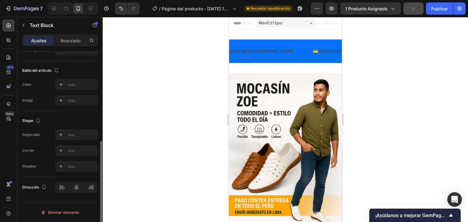
scroll to position [0, 0]
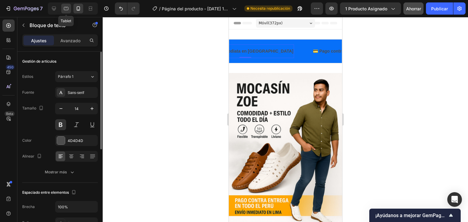
click at [67, 8] on icon at bounding box center [66, 8] width 6 height 6
type input "16"
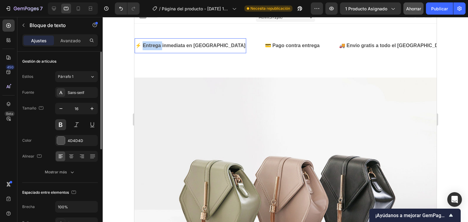
click at [159, 47] on p "⚡ Entrega inmediata en [GEOGRAPHIC_DATA]" at bounding box center [190, 45] width 110 height 9
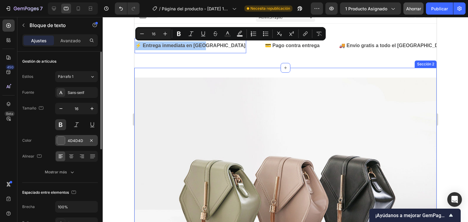
click at [62, 139] on div at bounding box center [61, 141] width 8 height 8
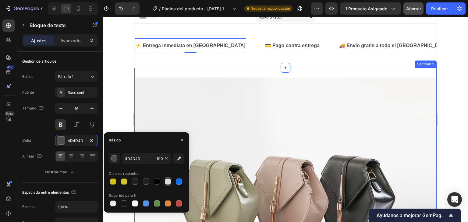
click at [165, 180] on div at bounding box center [168, 182] width 6 height 6
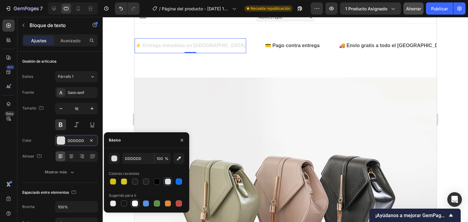
click at [135, 205] on div at bounding box center [135, 204] width 6 height 6
type input "FFFFFF"
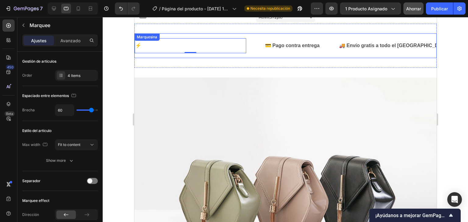
click at [219, 49] on div "⚡ Entrega inmediata en Lima Bloque de texto 0" at bounding box center [199, 45] width 130 height 15
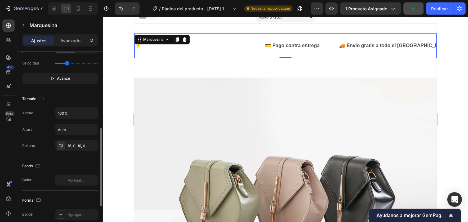
scroll to position [243, 0]
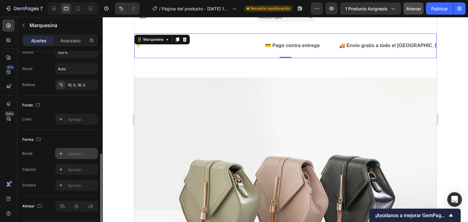
click at [74, 156] on div "Agregar..." at bounding box center [82, 153] width 29 height 5
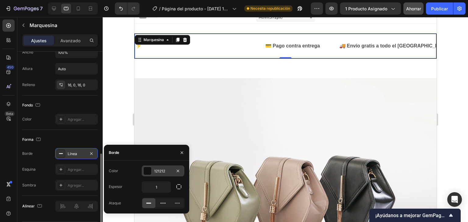
click at [149, 170] on div at bounding box center [147, 171] width 8 height 8
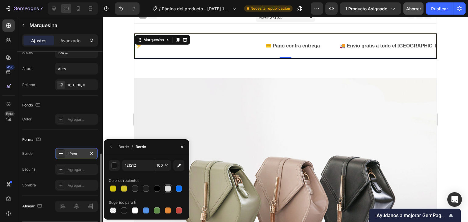
click at [166, 187] on div at bounding box center [168, 189] width 6 height 6
type input "DDDDDD"
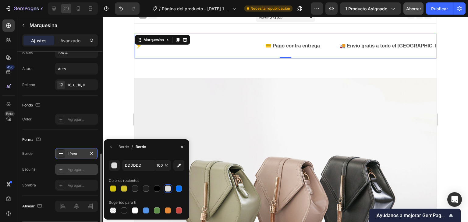
click at [80, 170] on font "Agregar..." at bounding box center [76, 169] width 16 height 5
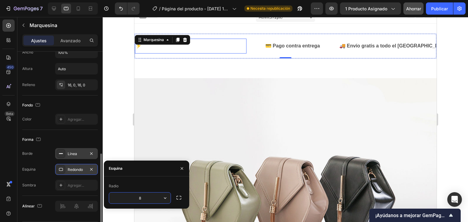
click at [200, 44] on p "⚡ Entrega inmediata en [GEOGRAPHIC_DATA]" at bounding box center [190, 46] width 110 height 9
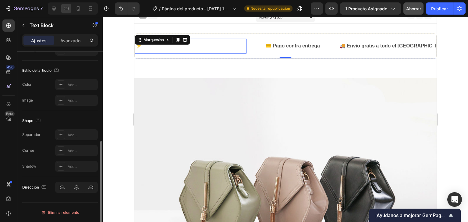
scroll to position [0, 0]
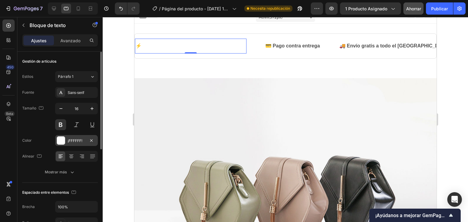
click at [61, 137] on div at bounding box center [61, 141] width 8 height 8
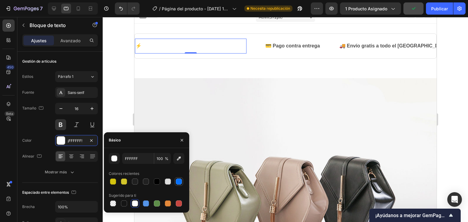
click at [178, 182] on div at bounding box center [179, 182] width 6 height 6
click at [136, 201] on div at bounding box center [135, 204] width 6 height 6
type input "FFFFFF"
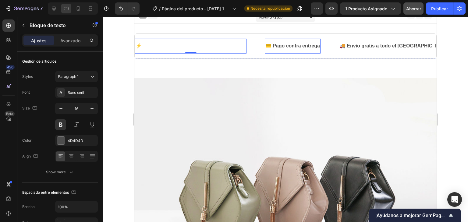
click at [265, 42] on p "💳 Pago contra entrega" at bounding box center [292, 46] width 54 height 9
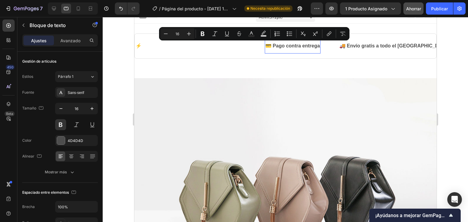
click at [265, 47] on p "💳 Pago contra entrega" at bounding box center [292, 46] width 54 height 9
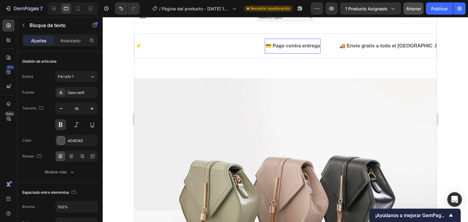
click at [265, 45] on p "💳 Pago contra entrega" at bounding box center [292, 46] width 54 height 9
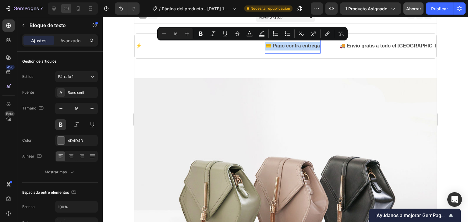
click at [265, 45] on p "💳 Pago contra entrega" at bounding box center [292, 46] width 54 height 9
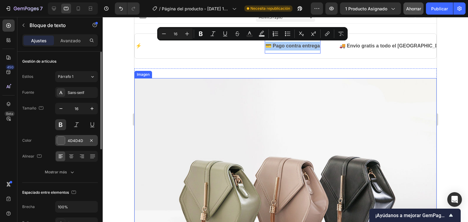
click at [60, 139] on div at bounding box center [61, 141] width 8 height 8
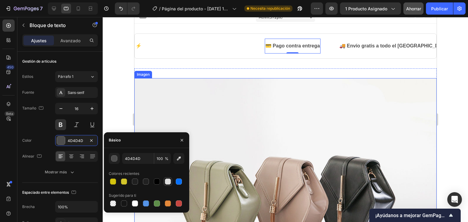
click at [168, 180] on div at bounding box center [168, 182] width 6 height 6
type input "DDDDDD"
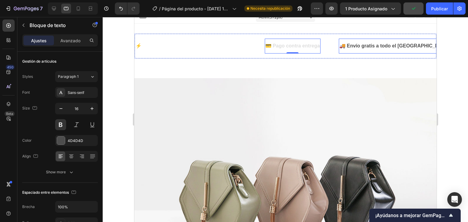
click at [339, 48] on font "🚚 Envío gratis a todo el [GEOGRAPHIC_DATA]" at bounding box center [394, 45] width 110 height 5
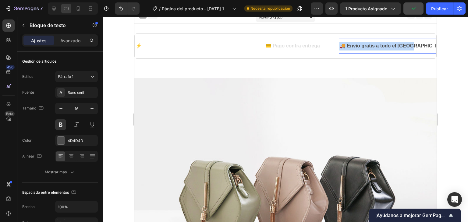
click at [339, 48] on p "🚚 Envío gratis a todo el [GEOGRAPHIC_DATA]" at bounding box center [394, 46] width 110 height 9
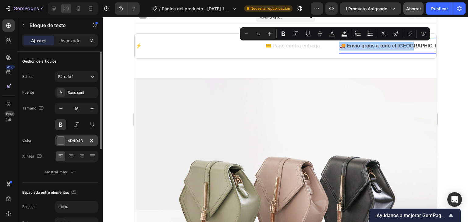
click at [64, 138] on div at bounding box center [61, 141] width 8 height 8
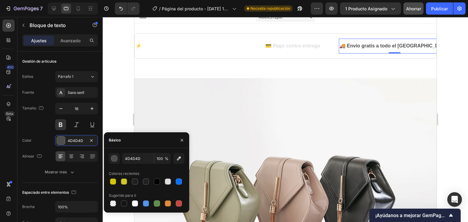
drag, startPoint x: 168, startPoint y: 181, endPoint x: 168, endPoint y: 177, distance: 4.0
click at [168, 181] on div at bounding box center [168, 182] width 6 height 6
type input "DDDDDD"
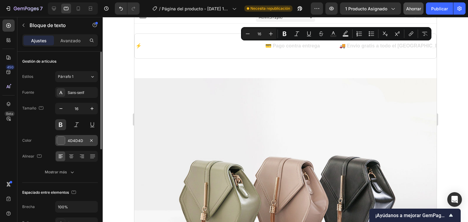
click at [63, 140] on div at bounding box center [61, 141] width 8 height 8
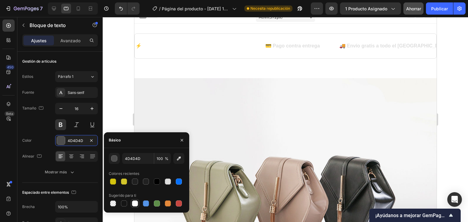
click at [135, 205] on div at bounding box center [135, 204] width 6 height 6
type input "FFFFFF"
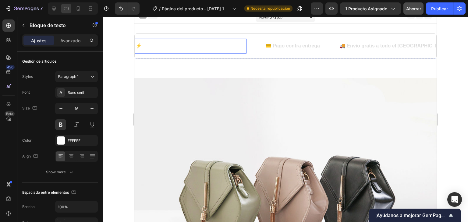
click at [205, 52] on div "⚡ Entrega inmediata en Lima Bloque de texto" at bounding box center [190, 46] width 111 height 15
click at [223, 51] on div "⚡ Entrega inmediata en Lima Bloque de texto 0" at bounding box center [200, 46] width 130 height 15
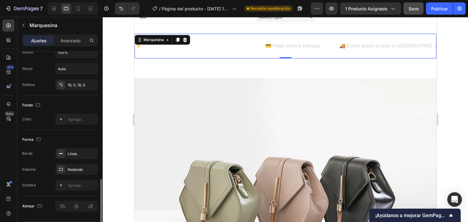
scroll to position [261, 0]
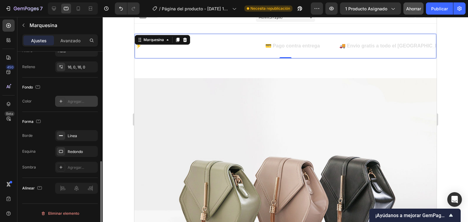
click at [76, 100] on font "Agregar..." at bounding box center [76, 101] width 16 height 5
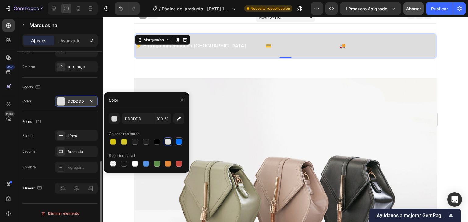
click at [179, 140] on div at bounding box center [179, 142] width 6 height 6
type input "0770F9"
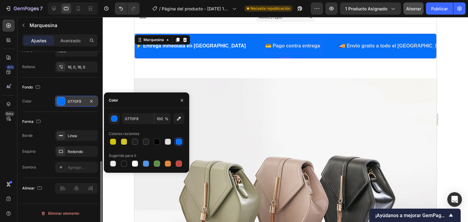
click at [264, 40] on div "💳 Pago contra entrega Bloque de texto" at bounding box center [292, 46] width 56 height 15
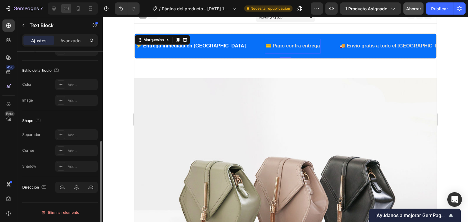
scroll to position [0, 0]
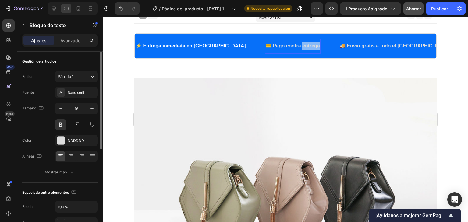
click at [266, 44] on p "💳 Pago contra entrega" at bounding box center [292, 46] width 54 height 9
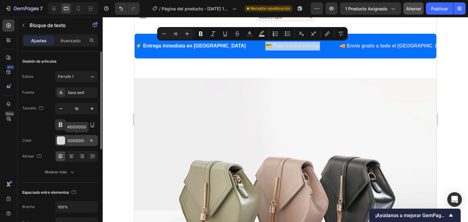
click at [61, 141] on div at bounding box center [61, 141] width 8 height 8
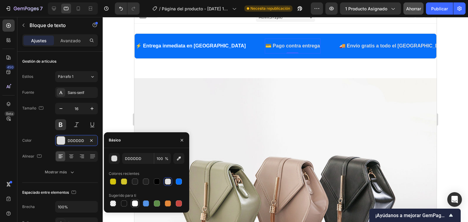
click at [133, 203] on div at bounding box center [135, 204] width 6 height 6
type input "FFFFFF"
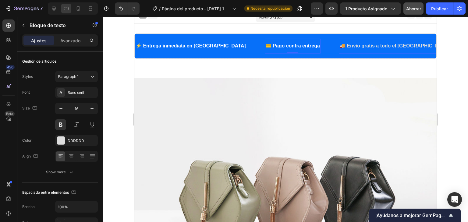
click at [339, 43] on p "🚚 Envío gratis a todo el [GEOGRAPHIC_DATA]" at bounding box center [394, 46] width 110 height 9
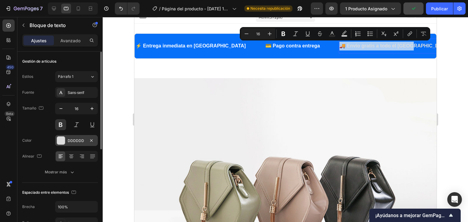
click at [62, 138] on div at bounding box center [61, 141] width 8 height 8
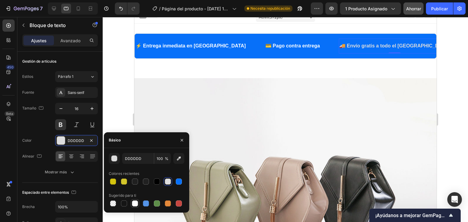
click at [138, 203] on div at bounding box center [134, 203] width 7 height 7
type input "FFFFFF"
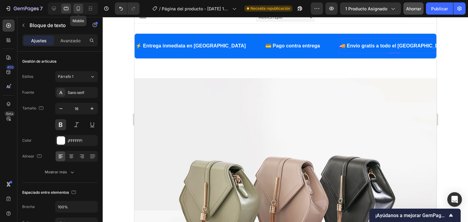
click at [79, 10] on icon at bounding box center [78, 8] width 6 height 6
type input "14"
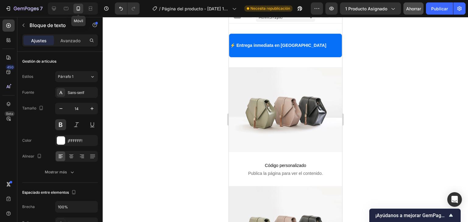
scroll to position [6, 0]
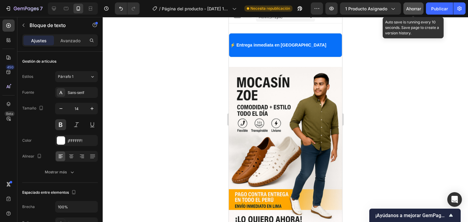
click at [413, 10] on font "Ahorrar" at bounding box center [413, 8] width 15 height 5
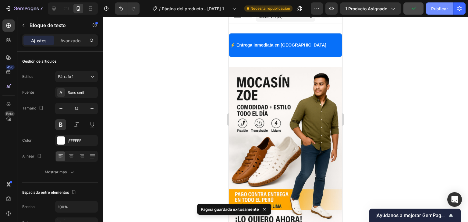
click at [447, 10] on font "Publicar" at bounding box center [439, 8] width 17 height 5
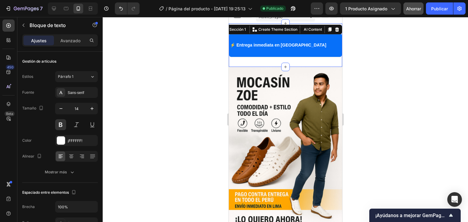
click at [277, 60] on div "⚡ Entrega inmediata en Lima Bloque de texto 💳 Pago contra entrega Bloque de tex…" at bounding box center [284, 45] width 113 height 44
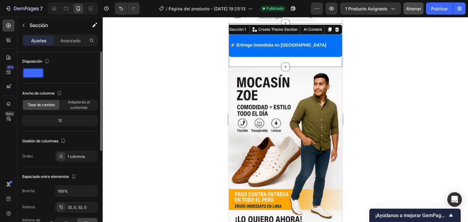
click at [72, 119] on div "12" at bounding box center [59, 121] width 73 height 9
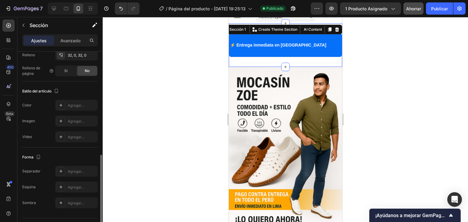
scroll to position [167, 0]
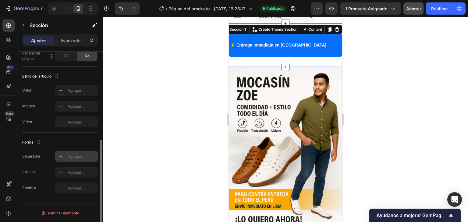
click at [68, 156] on font "Agregar..." at bounding box center [76, 156] width 16 height 5
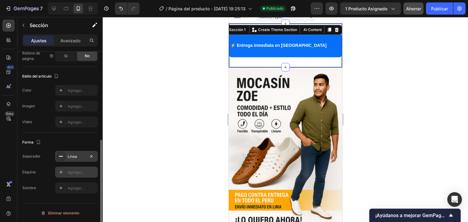
click at [73, 171] on font "Agregar..." at bounding box center [76, 172] width 16 height 5
click at [71, 184] on div "Agregar..." at bounding box center [76, 188] width 43 height 11
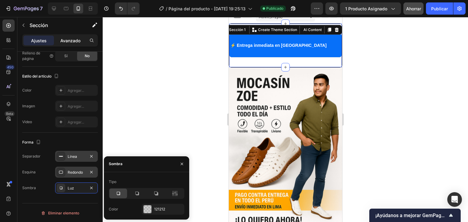
click at [78, 40] on font "Avanzado" at bounding box center [70, 40] width 20 height 5
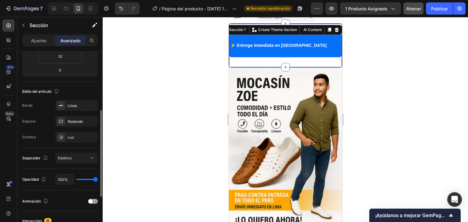
scroll to position [35, 0]
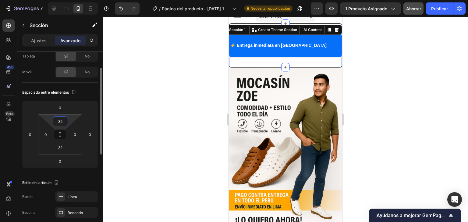
click at [63, 122] on input "32" at bounding box center [60, 121] width 12 height 9
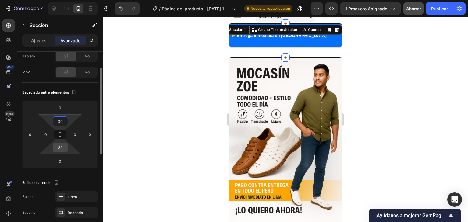
type input "0"
click at [63, 150] on input "32" at bounding box center [60, 147] width 12 height 9
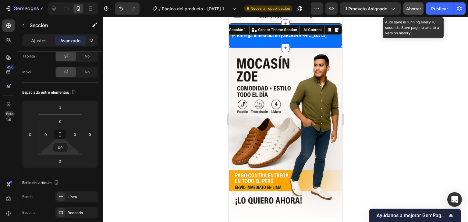
type input "0"
click at [419, 10] on font "Ahorrar" at bounding box center [413, 8] width 15 height 5
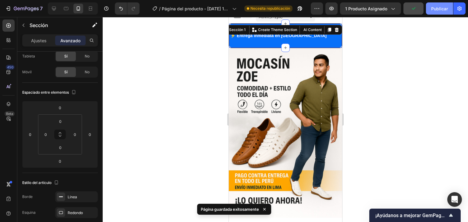
click at [440, 9] on font "Publicar" at bounding box center [439, 8] width 17 height 5
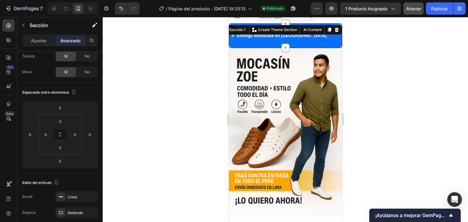
click at [153, 94] on div at bounding box center [285, 119] width 365 height 205
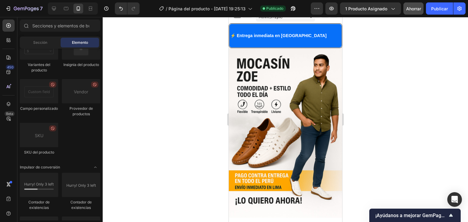
scroll to position [1278, 0]
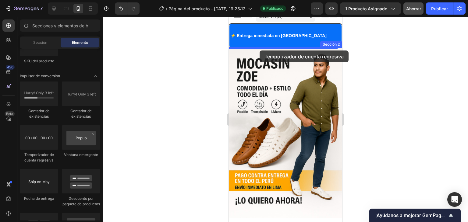
drag, startPoint x: 272, startPoint y: 157, endPoint x: 259, endPoint y: 51, distance: 107.6
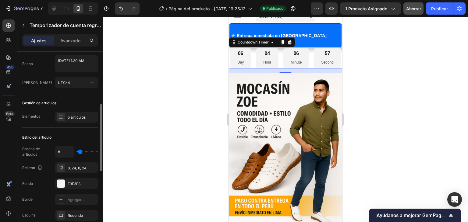
scroll to position [61, 0]
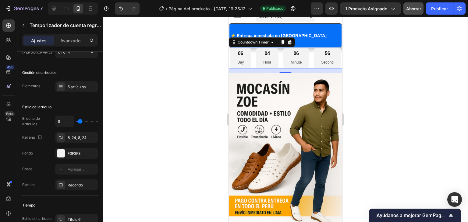
click at [314, 68] on div "06 Day 04 Hour 06 Minute 56 Second" at bounding box center [284, 58] width 111 height 20
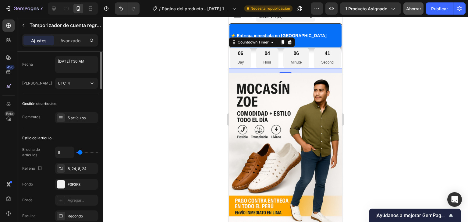
scroll to position [0, 0]
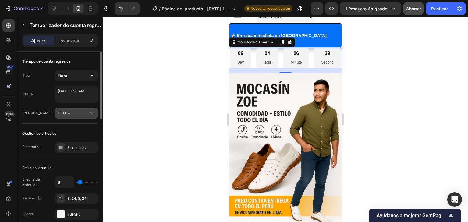
click at [83, 110] on div "UTC-4" at bounding box center [73, 112] width 31 height 5
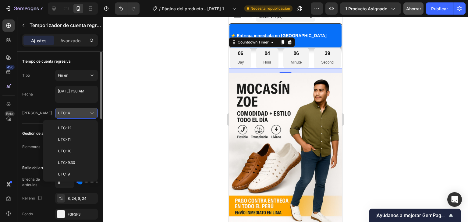
scroll to position [66, 0]
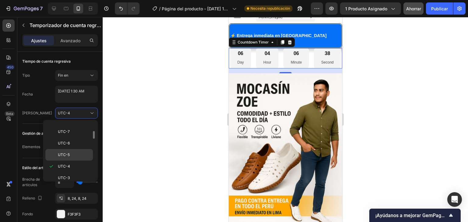
click at [74, 149] on div "UTC-5" at bounding box center [68, 155] width 47 height 12
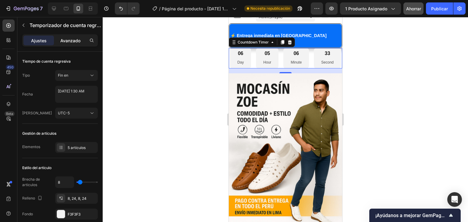
click at [80, 38] on div "Avanzado" at bounding box center [70, 41] width 30 height 10
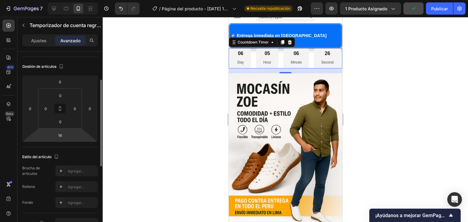
scroll to position [30, 0]
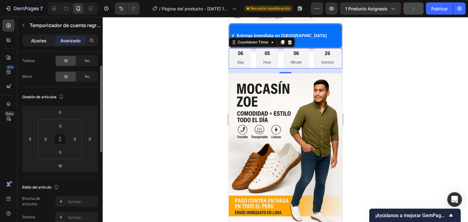
click at [48, 41] on div "Ajustes" at bounding box center [38, 41] width 30 height 10
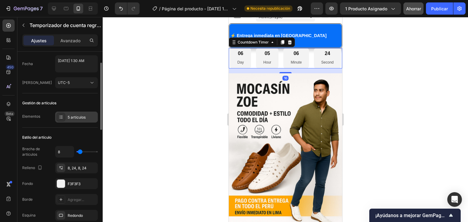
click at [80, 117] on font "5 artículos" at bounding box center [77, 117] width 18 height 5
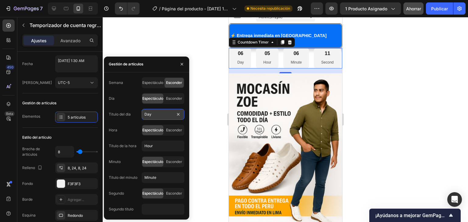
click at [156, 114] on input "Day" at bounding box center [163, 114] width 43 height 11
click at [155, 114] on input "Day" at bounding box center [163, 114] width 43 height 11
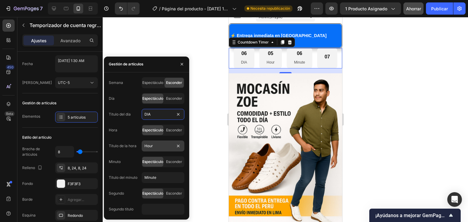
type input "DIA"
click at [159, 148] on input "Hour" at bounding box center [163, 146] width 43 height 11
type input "HORA"
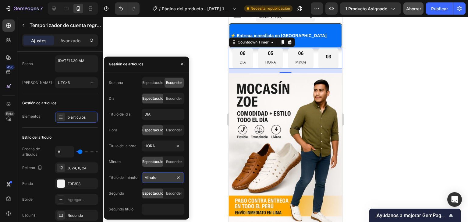
click at [157, 176] on input "Minute" at bounding box center [163, 177] width 43 height 11
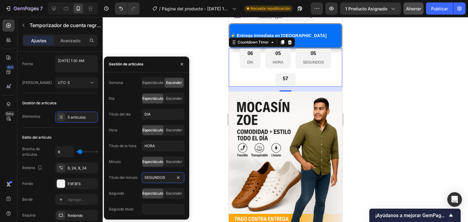
type input "SEGUNDOS"
click at [135, 190] on div "Segundo Espectáculo Esconder" at bounding box center [146, 193] width 75 height 11
click at [169, 193] on font "Esconder" at bounding box center [174, 193] width 16 height 5
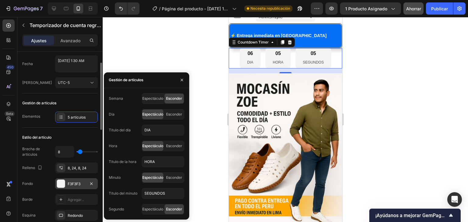
click at [77, 182] on font "F3F3F3" at bounding box center [74, 184] width 13 height 5
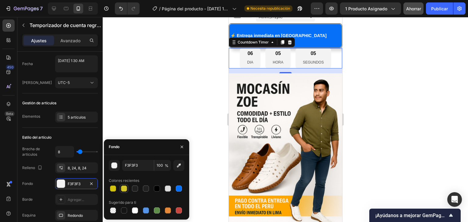
click at [123, 189] on div at bounding box center [124, 189] width 6 height 6
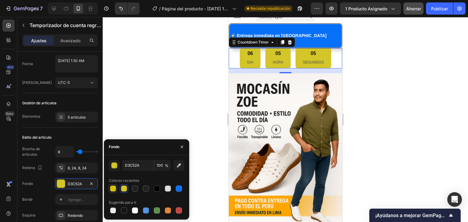
click at [114, 186] on div at bounding box center [113, 189] width 6 height 6
type input "D3C30E"
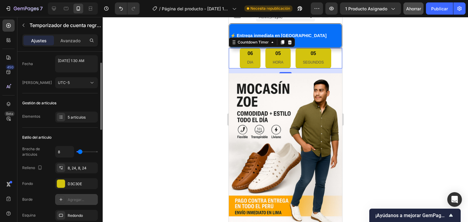
click at [78, 198] on font "Agregar..." at bounding box center [76, 200] width 16 height 5
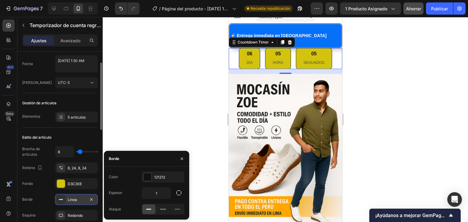
click at [255, 58] on div "06 DIA" at bounding box center [248, 58] width 21 height 21
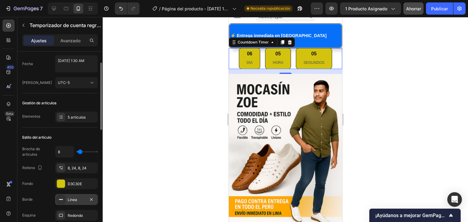
click at [250, 58] on div "06 DIA" at bounding box center [248, 58] width 21 height 21
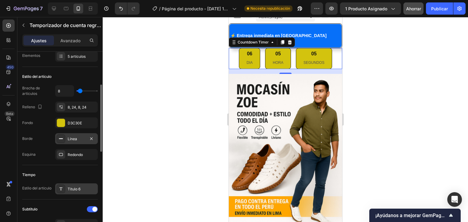
click at [74, 187] on font "Título 6" at bounding box center [74, 189] width 13 height 5
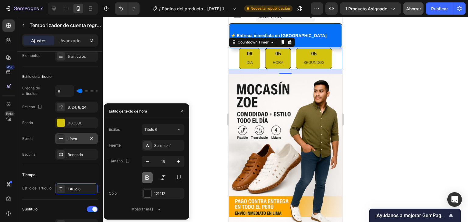
click at [149, 175] on button at bounding box center [147, 177] width 11 height 11
click at [166, 143] on div "Sans-serif" at bounding box center [168, 145] width 29 height 5
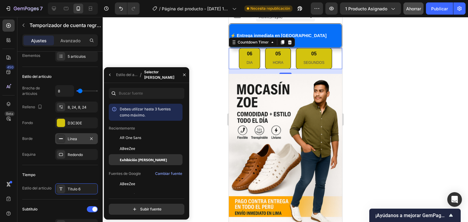
click at [149, 157] on font "Exhibición [PERSON_NAME]" at bounding box center [143, 159] width 47 height 5
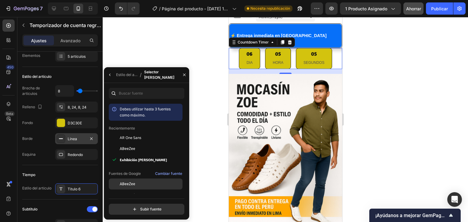
click at [135, 184] on div "ABeeZee" at bounding box center [150, 183] width 61 height 5
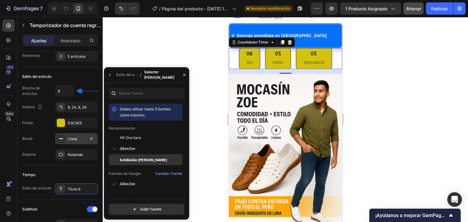
click at [144, 161] on font "Exhibición [PERSON_NAME]" at bounding box center [143, 159] width 47 height 5
click at [198, 103] on div at bounding box center [285, 119] width 365 height 205
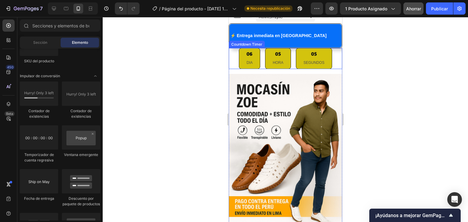
click at [260, 67] on div "06 DIA 05 HORA 05 SEGUNDOS" at bounding box center [284, 58] width 93 height 21
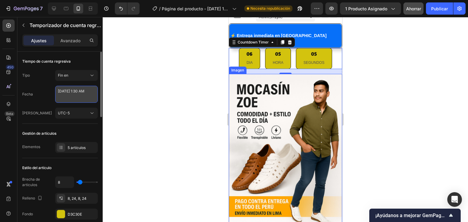
click at [78, 94] on textarea "[DATE] 1:30 AM" at bounding box center [76, 94] width 43 height 17
select select "1"
select select "30"
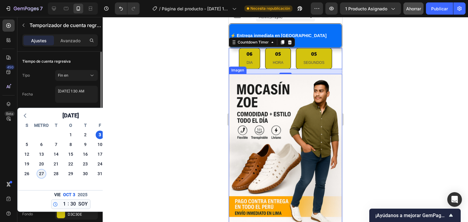
click at [40, 174] on font "27" at bounding box center [41, 173] width 5 height 5
type textarea "[DATE] 1:30 AM"
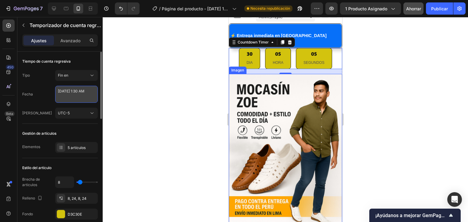
select select "1"
select select "30"
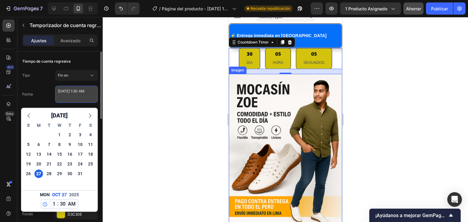
click at [75, 96] on textarea "[DATE] 1:30 AM" at bounding box center [76, 94] width 43 height 17
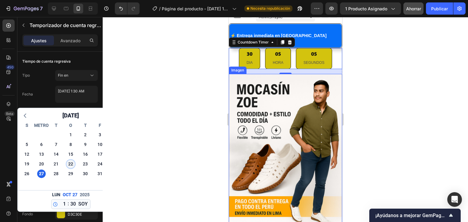
click at [72, 165] on font "22" at bounding box center [70, 164] width 5 height 5
type textarea "[DATE] 1:30 AM"
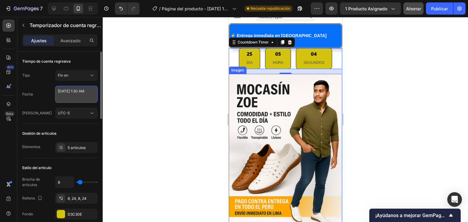
click at [72, 92] on textarea "[DATE] 1:30 AM" at bounding box center [76, 94] width 43 height 17
select select "1"
select select "30"
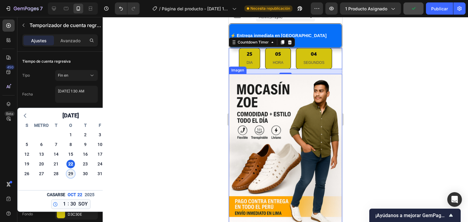
click at [71, 171] on font "29" at bounding box center [70, 173] width 5 height 5
type textarea "[DATE] 1:30 AM"
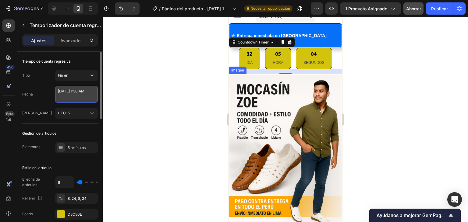
click at [78, 98] on textarea "[DATE] 1:30 AM" at bounding box center [76, 94] width 43 height 17
select select "1"
select select "30"
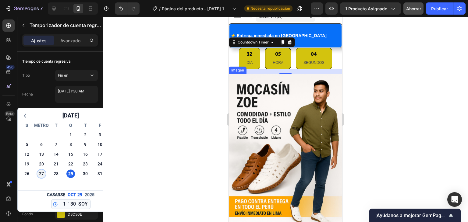
click at [45, 174] on div "27" at bounding box center [41, 174] width 9 height 9
type textarea "[DATE] 1:30 AM"
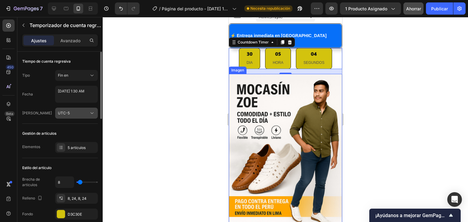
click at [79, 114] on div "UTC-5" at bounding box center [73, 112] width 31 height 5
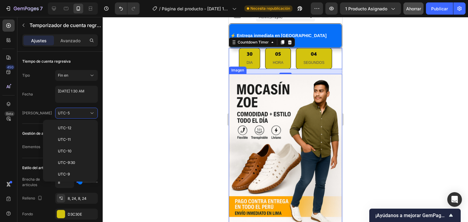
scroll to position [55, 0]
click at [69, 175] on font "UTC-4" at bounding box center [64, 177] width 12 height 5
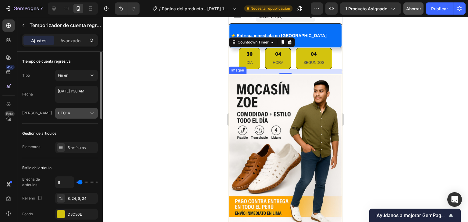
click at [91, 117] on button "UTC-4" at bounding box center [76, 113] width 43 height 11
click at [92, 72] on icon at bounding box center [92, 75] width 6 height 6
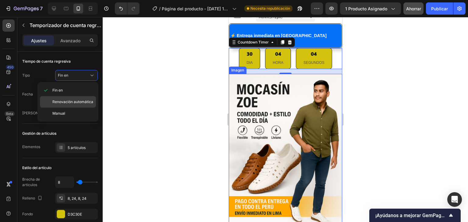
click at [79, 98] on div "Renovación automática" at bounding box center [68, 102] width 56 height 12
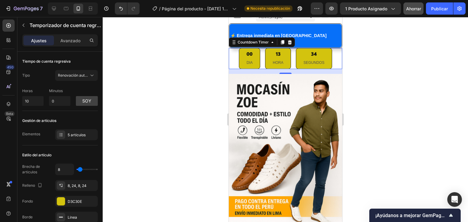
click at [320, 60] on p "SEGUNDOS" at bounding box center [313, 63] width 21 height 7
click at [64, 185] on div at bounding box center [61, 185] width 9 height 9
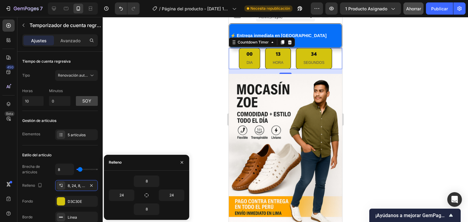
click at [253, 61] on div "00 DIA" at bounding box center [248, 58] width 21 height 21
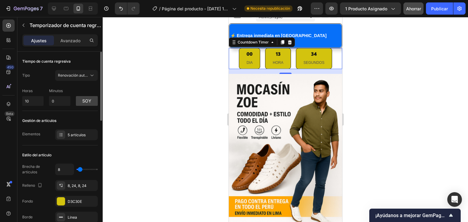
click at [51, 202] on div "Fondo D3C30E" at bounding box center [59, 201] width 75 height 11
click at [63, 199] on div at bounding box center [61, 202] width 8 height 8
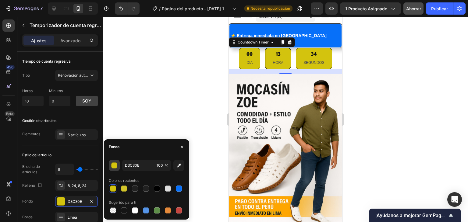
click at [115, 166] on div "button" at bounding box center [114, 166] width 6 height 6
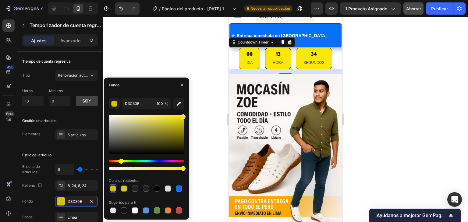
type input "FCE807"
drag, startPoint x: 178, startPoint y: 123, endPoint x: 182, endPoint y: 115, distance: 8.6
click at [182, 115] on div at bounding box center [182, 116] width 5 height 5
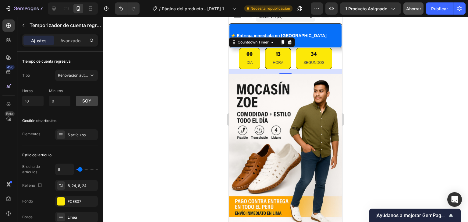
click at [208, 68] on div at bounding box center [285, 119] width 365 height 205
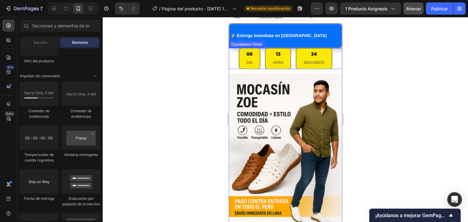
click at [274, 60] on p "HORA" at bounding box center [277, 63] width 11 height 7
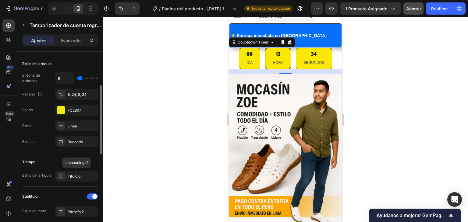
scroll to position [122, 0]
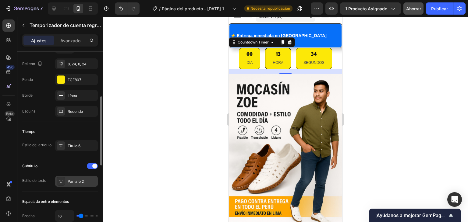
click at [83, 180] on font "Párrafo 2" at bounding box center [76, 181] width 16 height 5
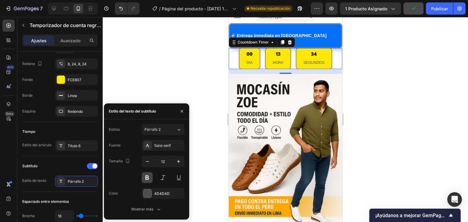
click at [144, 176] on button at bounding box center [147, 177] width 11 height 11
click at [172, 142] on div "Sans-serif" at bounding box center [163, 145] width 43 height 11
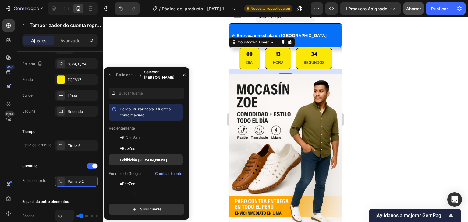
click at [145, 161] on font "Exhibición [PERSON_NAME]" at bounding box center [143, 159] width 47 height 5
click at [202, 100] on div at bounding box center [285, 119] width 365 height 205
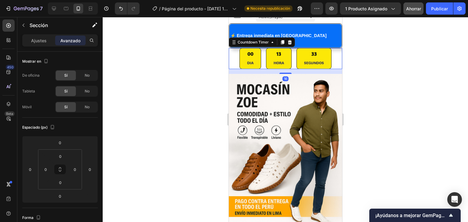
click at [233, 63] on div "00 DIA 13 HORA 33 SEGUNDOS" at bounding box center [284, 58] width 113 height 21
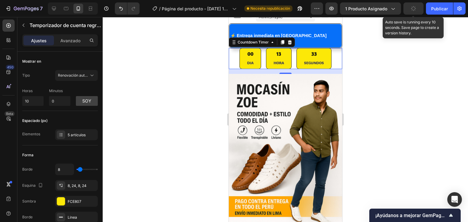
click at [421, 5] on button "button" at bounding box center [413, 8] width 20 height 12
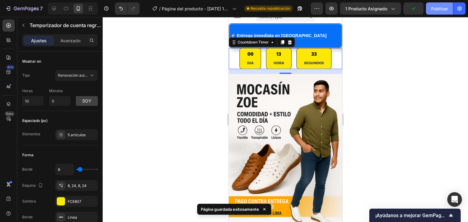
click at [431, 8] on font "Publicar" at bounding box center [439, 8] width 17 height 5
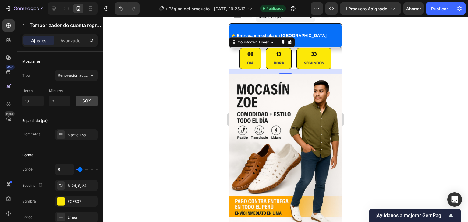
click at [322, 58] on div "33 SEGUNDOS" at bounding box center [313, 58] width 35 height 21
click at [90, 72] on icon at bounding box center [92, 75] width 6 height 6
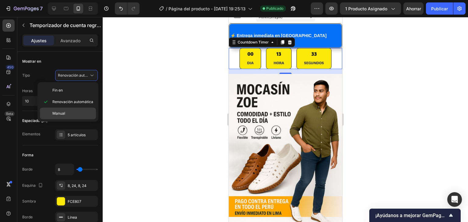
click at [66, 109] on div "Manual" at bounding box center [68, 114] width 56 height 12
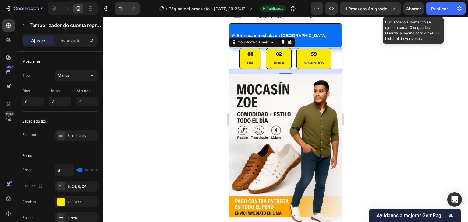
click at [412, 11] on div "Ahorrar" at bounding box center [413, 8] width 15 height 6
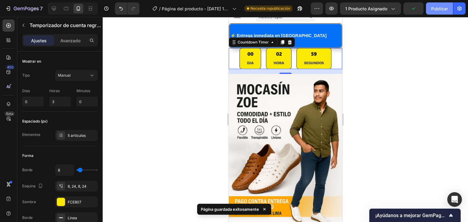
click at [440, 9] on font "Publicar" at bounding box center [439, 8] width 17 height 5
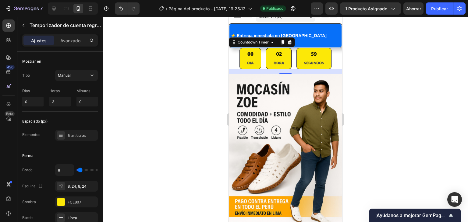
click at [269, 71] on div "16" at bounding box center [284, 71] width 113 height 5
click at [265, 68] on div "02 HORA" at bounding box center [278, 58] width 26 height 21
click at [268, 72] on div "16" at bounding box center [284, 71] width 113 height 5
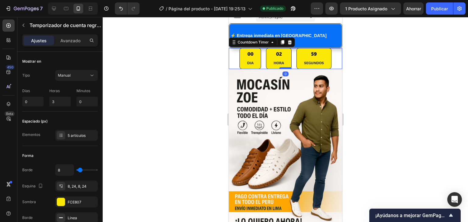
drag, startPoint x: 279, startPoint y: 73, endPoint x: 281, endPoint y: 67, distance: 5.7
click at [281, 67] on div at bounding box center [285, 68] width 12 height 2
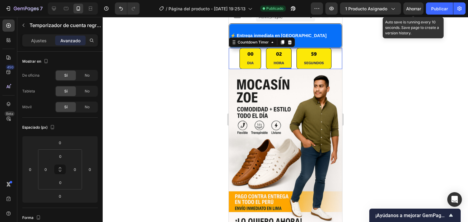
click at [412, 7] on font "Ahorrar" at bounding box center [413, 8] width 15 height 5
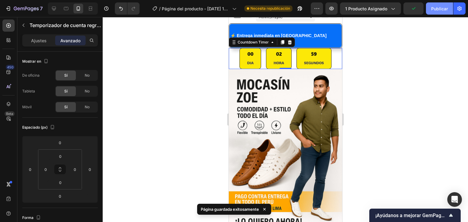
click at [435, 10] on font "Publicar" at bounding box center [439, 8] width 17 height 5
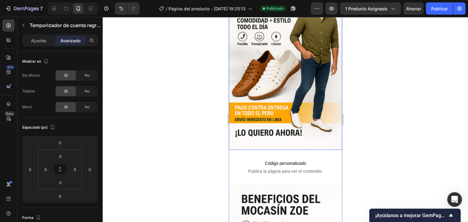
scroll to position [128, 0]
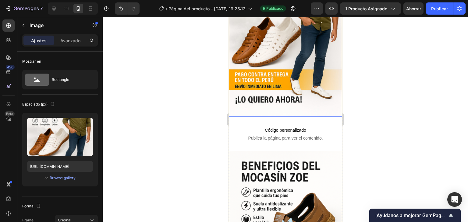
click at [300, 106] on img at bounding box center [284, 32] width 113 height 170
click at [69, 43] on font "Avanzado" at bounding box center [70, 40] width 20 height 5
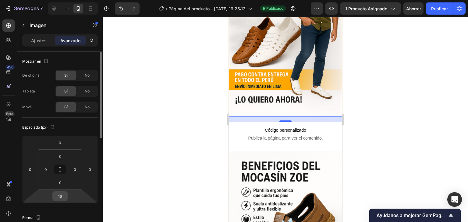
click at [65, 193] on input "16" at bounding box center [60, 196] width 12 height 9
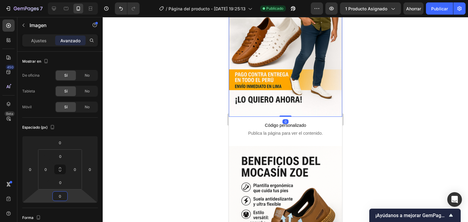
type input "0"
click at [176, 143] on div at bounding box center [285, 119] width 365 height 205
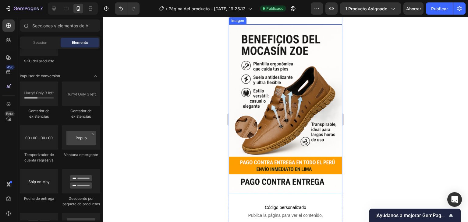
scroll to position [310, 0]
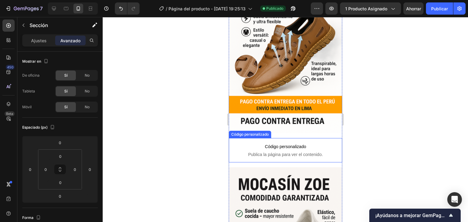
click at [312, 138] on p "Código personalizado Publica la página para ver el contenido." at bounding box center [284, 150] width 113 height 24
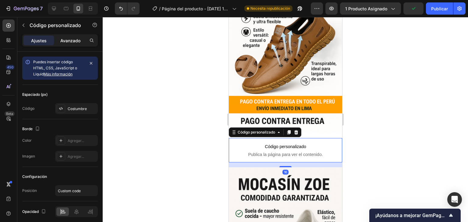
click at [75, 41] on font "Avanzado" at bounding box center [70, 40] width 20 height 5
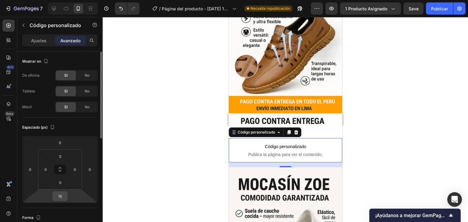
click at [60, 196] on input "16" at bounding box center [60, 196] width 12 height 9
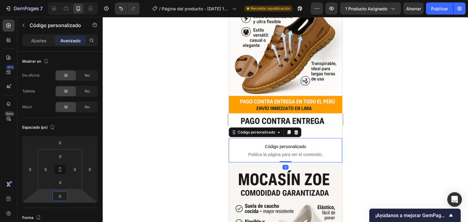
type input "0"
click at [153, 152] on div at bounding box center [285, 119] width 365 height 205
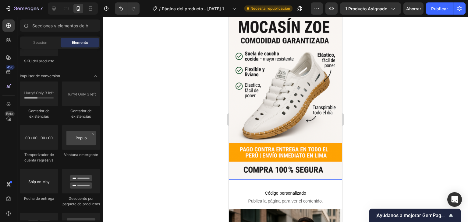
scroll to position [493, 0]
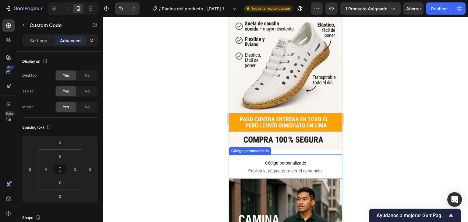
click at [323, 155] on p "Código personalizado Publica la página para ver el contenido." at bounding box center [284, 167] width 113 height 24
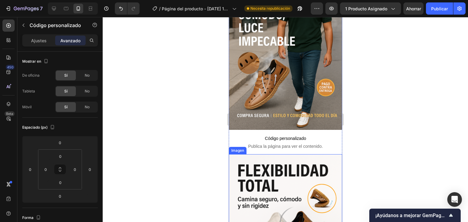
scroll to position [737, 0]
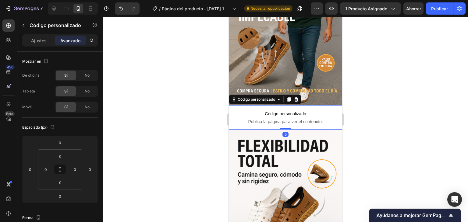
click at [307, 105] on p "Código personalizado Publica la página para ver el contenido." at bounding box center [284, 117] width 113 height 24
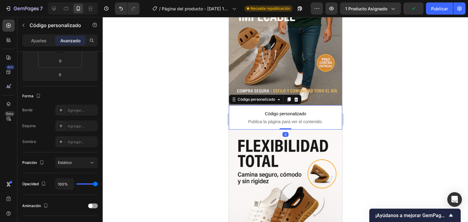
click at [76, 38] on font "Avanzado" at bounding box center [70, 40] width 20 height 5
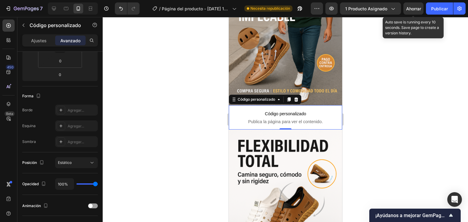
click at [412, 6] on font "Ahorrar" at bounding box center [413, 8] width 15 height 5
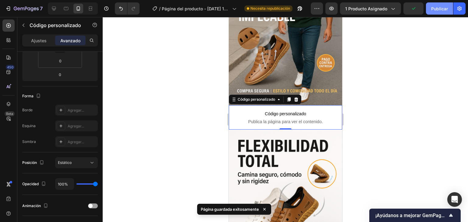
click at [436, 9] on font "Publicar" at bounding box center [439, 8] width 17 height 5
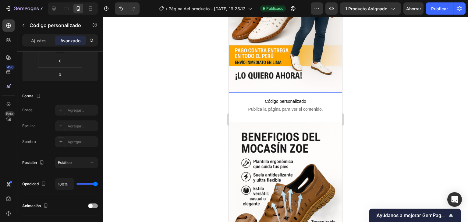
scroll to position [152, 0]
click at [296, 82] on img at bounding box center [284, 8] width 113 height 170
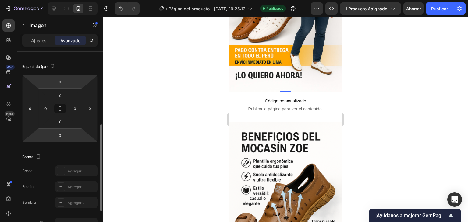
scroll to position [122, 0]
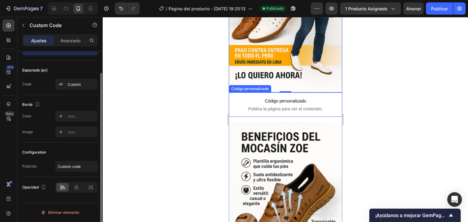
click at [306, 97] on span "Código personalizado" at bounding box center [284, 100] width 113 height 7
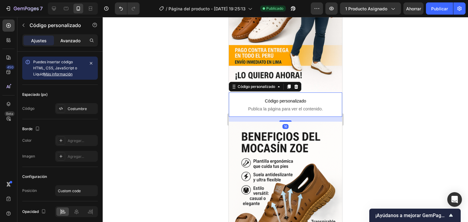
click at [75, 39] on font "Avanzado" at bounding box center [70, 40] width 20 height 5
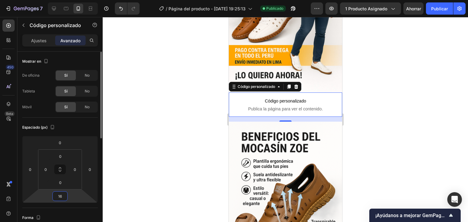
click at [63, 195] on input "16" at bounding box center [60, 196] width 12 height 9
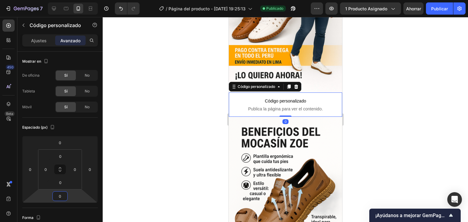
type input "0"
click at [135, 157] on div at bounding box center [285, 119] width 365 height 205
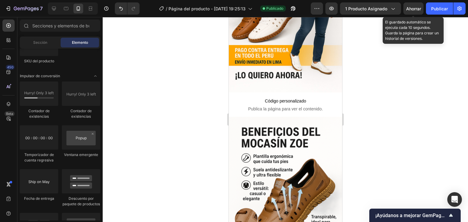
click at [416, 8] on font "Ahorrar" at bounding box center [413, 8] width 15 height 5
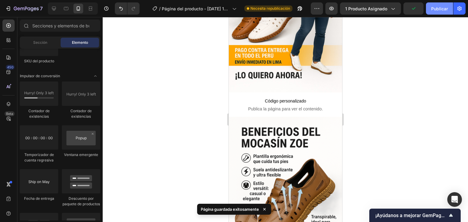
click at [438, 9] on font "Publicar" at bounding box center [439, 8] width 17 height 5
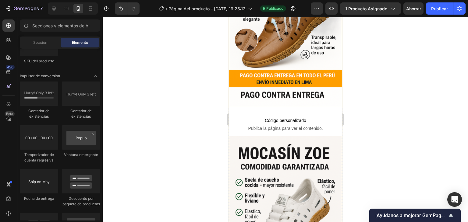
scroll to position [335, 0]
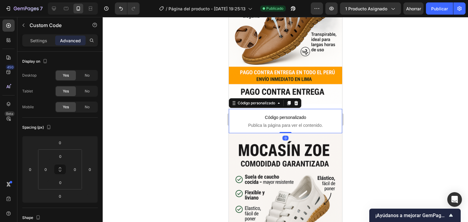
click at [321, 109] on p "Código personalizado Publica la página para ver el contenido." at bounding box center [284, 121] width 113 height 24
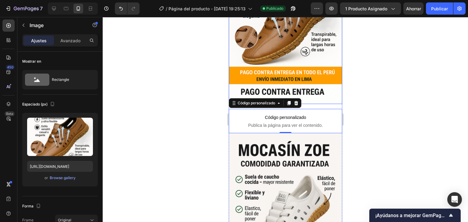
click at [321, 86] on img at bounding box center [284, 19] width 113 height 170
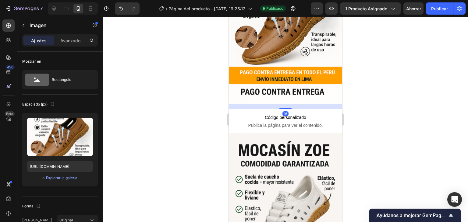
click at [282, 85] on img at bounding box center [284, 19] width 113 height 170
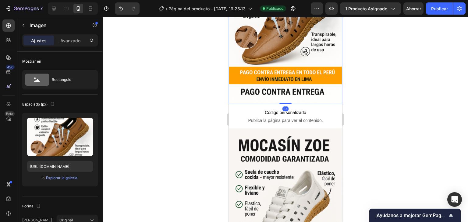
drag, startPoint x: 281, startPoint y: 93, endPoint x: 282, endPoint y: 87, distance: 6.2
click at [282, 87] on div "Imagen 0" at bounding box center [284, 19] width 113 height 170
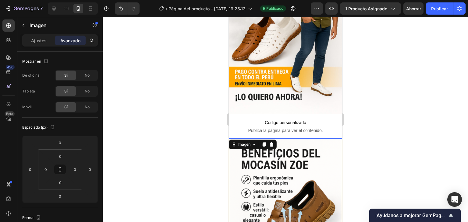
scroll to position [122, 0]
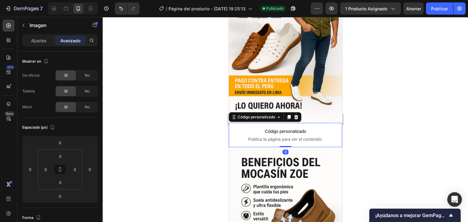
click at [289, 129] on font "Código personalizado" at bounding box center [284, 131] width 41 height 5
drag, startPoint x: 282, startPoint y: 139, endPoint x: 282, endPoint y: 136, distance: 3.4
click at [282, 136] on div "Código personalizado Publica la página para ver el contenido. Código personaliz…" at bounding box center [284, 135] width 113 height 24
click at [314, 112] on img at bounding box center [284, 38] width 113 height 170
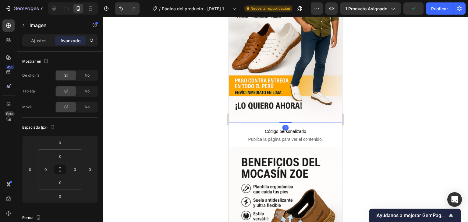
drag, startPoint x: 286, startPoint y: 115, endPoint x: 330, endPoint y: 93, distance: 49.0
click at [289, 112] on div "Imagen 0" at bounding box center [284, 38] width 113 height 170
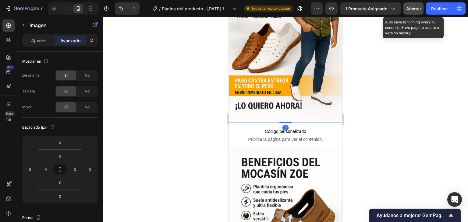
click at [414, 12] on button "Ahorrar" at bounding box center [413, 8] width 20 height 12
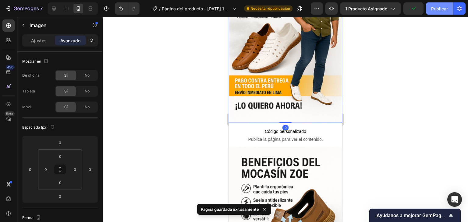
click at [437, 9] on font "Publicar" at bounding box center [439, 8] width 17 height 5
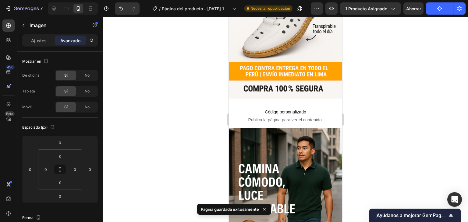
scroll to position [548, 0]
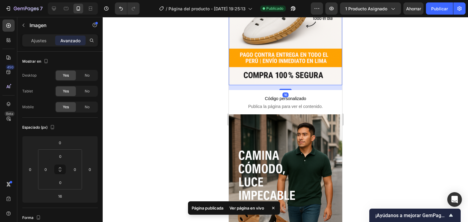
click at [317, 59] on img at bounding box center [284, 0] width 113 height 170
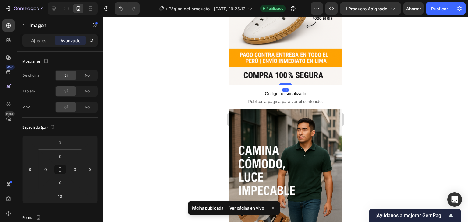
drag, startPoint x: 283, startPoint y: 68, endPoint x: 284, endPoint y: 62, distance: 5.9
click at [284, 83] on div at bounding box center [285, 84] width 12 height 2
type input "0"
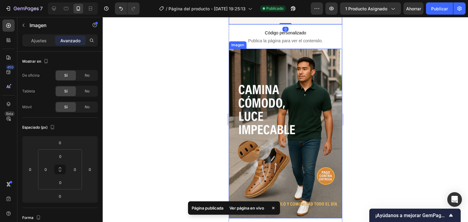
scroll to position [700, 0]
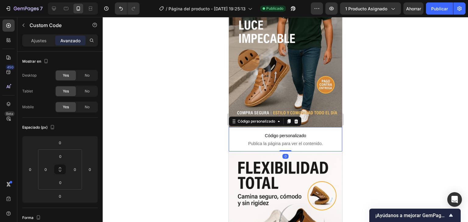
click at [296, 132] on span "Código personalizado" at bounding box center [284, 135] width 113 height 7
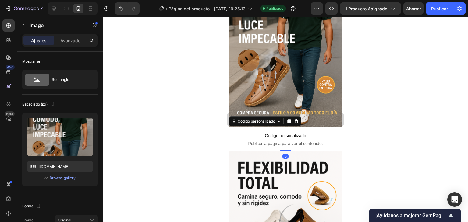
click at [323, 89] on img at bounding box center [284, 42] width 113 height 170
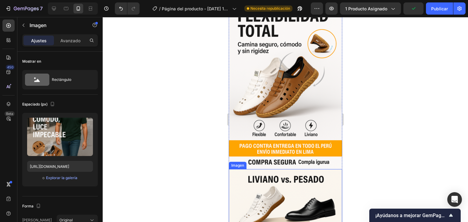
scroll to position [944, 0]
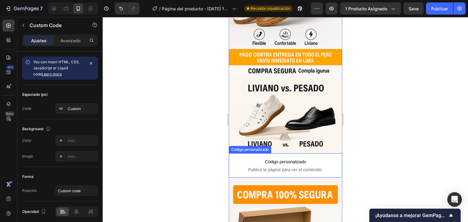
click at [299, 159] on font "Código personalizado" at bounding box center [284, 161] width 41 height 5
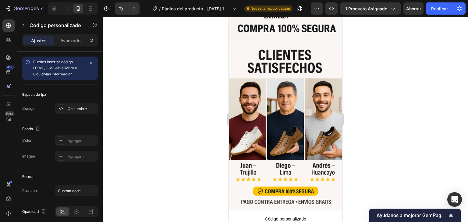
scroll to position [1278, 0]
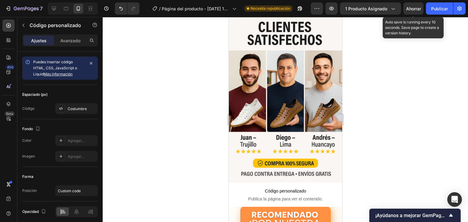
click at [412, 9] on font "Ahorrar" at bounding box center [413, 8] width 15 height 5
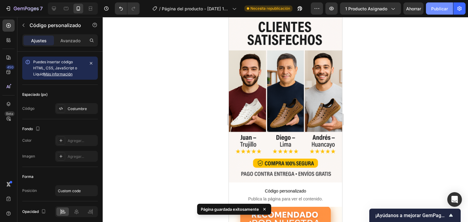
click at [439, 9] on font "Publicar" at bounding box center [439, 8] width 17 height 5
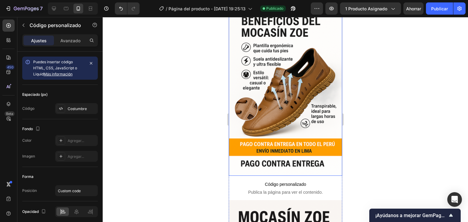
scroll to position [274, 0]
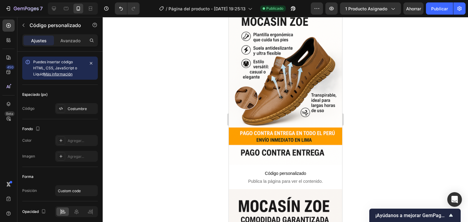
click at [32, 38] on font "Ajustes" at bounding box center [39, 40] width 16 height 5
click at [24, 24] on icon "button" at bounding box center [23, 25] width 5 height 5
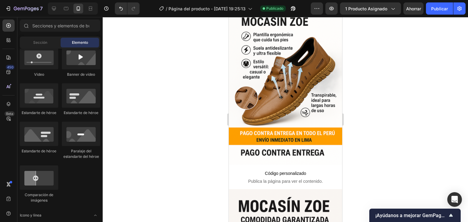
scroll to position [152, 0]
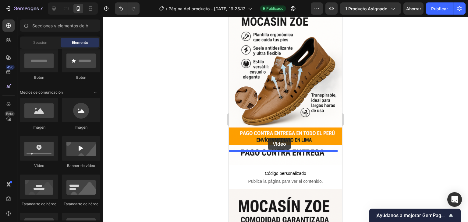
drag, startPoint x: 264, startPoint y: 171, endPoint x: 267, endPoint y: 138, distance: 33.1
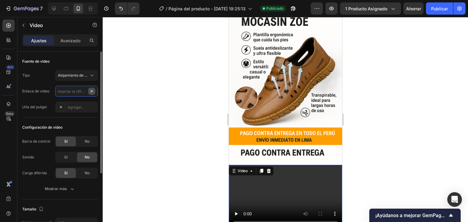
scroll to position [0, 0]
click at [69, 91] on input "text" at bounding box center [76, 91] width 43 height 11
paste input "[URL][DOMAIN_NAME]"
type input "[URL][DOMAIN_NAME]"
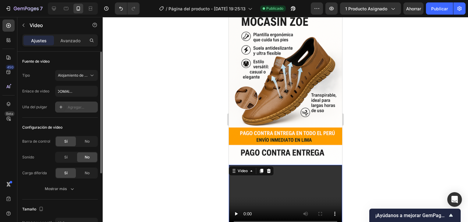
click at [67, 105] on div "Agregar..." at bounding box center [76, 107] width 43 height 11
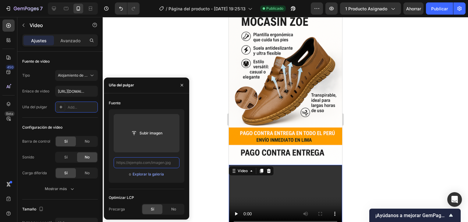
scroll to position [0, 0]
click at [140, 162] on input "text" at bounding box center [147, 162] width 66 height 11
paste input "[URL][DOMAIN_NAME]"
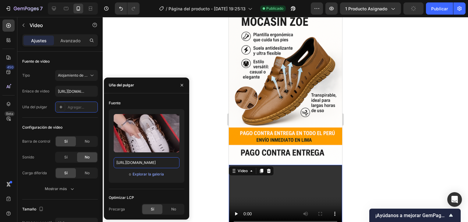
scroll to position [0, 306]
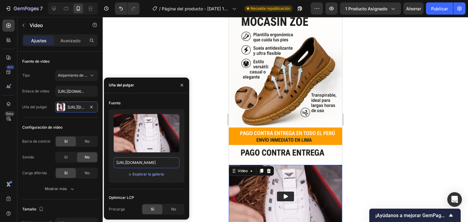
type input "[URL][DOMAIN_NAME]"
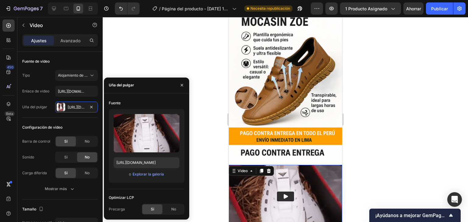
click at [194, 123] on div at bounding box center [285, 119] width 365 height 205
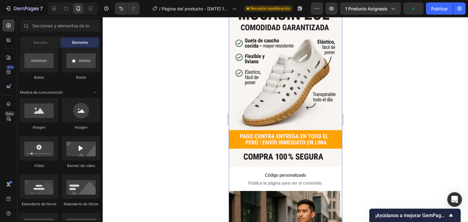
scroll to position [578, 0]
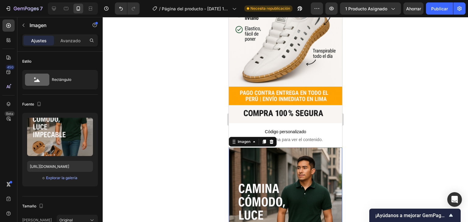
click at [147, 124] on div at bounding box center [285, 119] width 365 height 205
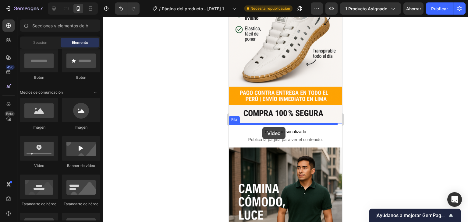
drag, startPoint x: 294, startPoint y: 171, endPoint x: 262, endPoint y: 127, distance: 54.7
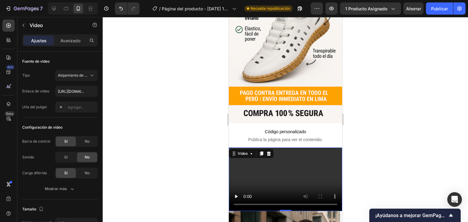
click at [274, 154] on video at bounding box center [284, 180] width 113 height 64
click at [78, 91] on input "text" at bounding box center [76, 91] width 43 height 11
type input "[URL][DOMAIN_NAME]"
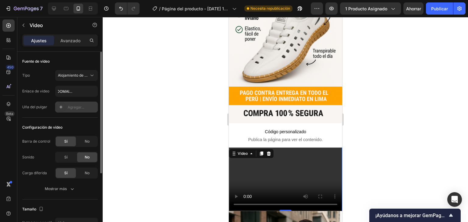
click at [78, 106] on font "Agregar..." at bounding box center [76, 107] width 16 height 5
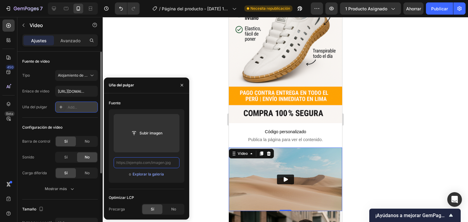
scroll to position [0, 0]
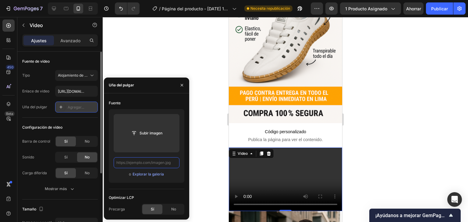
click at [156, 163] on input "text" at bounding box center [147, 162] width 66 height 11
paste input "[URL][DOMAIN_NAME]"
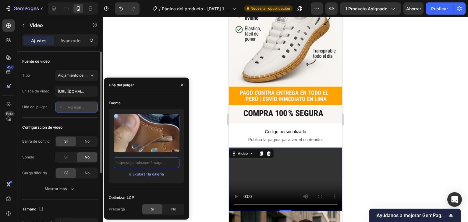
type input "[URL][DOMAIN_NAME]"
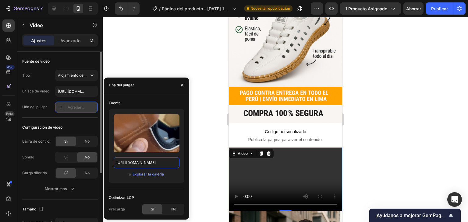
scroll to position [0, 314]
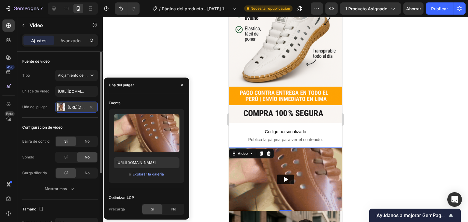
click at [199, 134] on div at bounding box center [285, 119] width 365 height 205
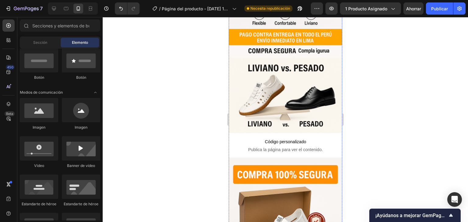
scroll to position [1157, 0]
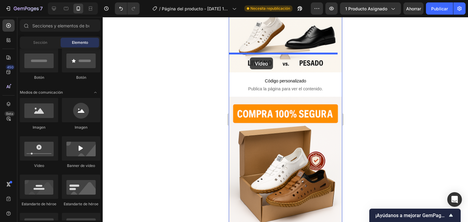
drag, startPoint x: 264, startPoint y: 168, endPoint x: 249, endPoint y: 58, distance: 111.7
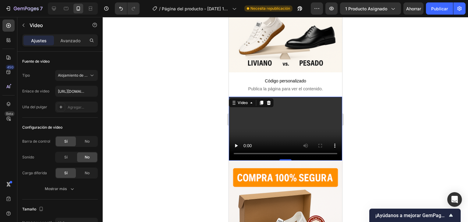
click at [262, 97] on video at bounding box center [284, 129] width 113 height 64
click at [68, 92] on input "text" at bounding box center [76, 91] width 43 height 11
type input "[URL][DOMAIN_NAME]"
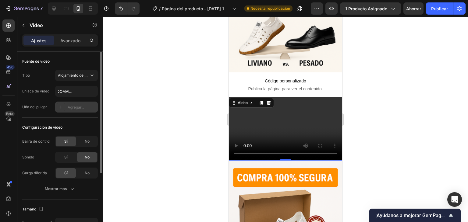
click at [82, 107] on font "Agregar..." at bounding box center [76, 107] width 16 height 5
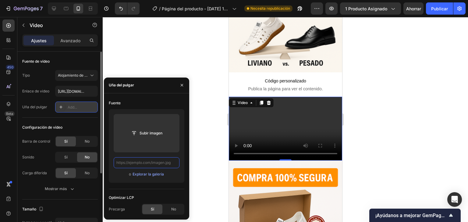
scroll to position [0, 0]
click at [140, 164] on input "text" at bounding box center [147, 162] width 66 height 11
paste input "[URL][DOMAIN_NAME]"
type input "[URL][DOMAIN_NAME]"
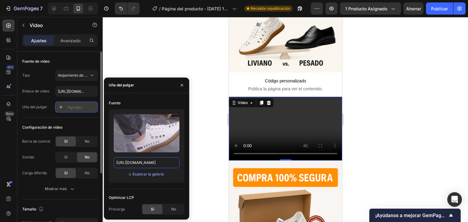
scroll to position [0, 318]
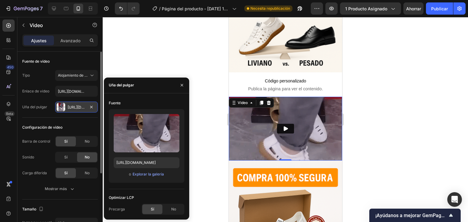
click at [205, 149] on div at bounding box center [285, 119] width 365 height 205
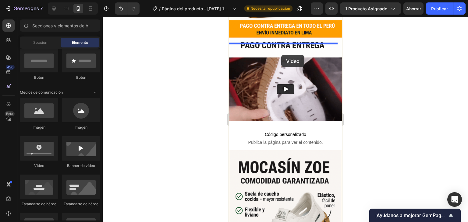
scroll to position [350, 0]
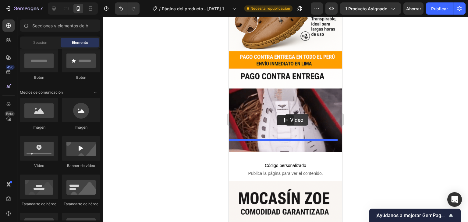
drag, startPoint x: 306, startPoint y: 117, endPoint x: 285, endPoint y: 114, distance: 21.2
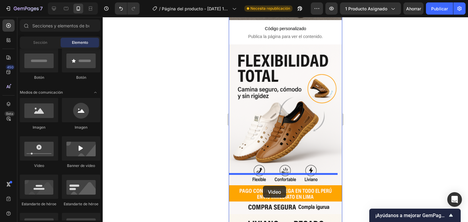
scroll to position [1007, 0]
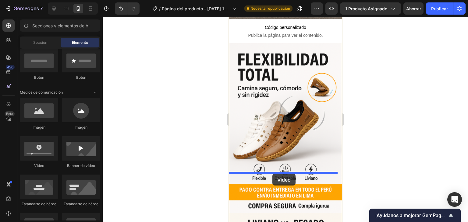
drag, startPoint x: 298, startPoint y: 68, endPoint x: 272, endPoint y: 174, distance: 109.2
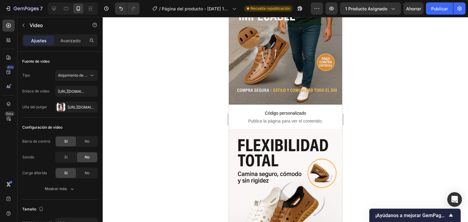
scroll to position [819, 0]
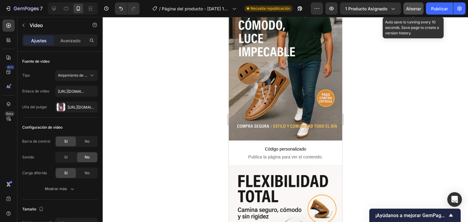
click at [416, 13] on button "Ahorrar" at bounding box center [413, 8] width 20 height 12
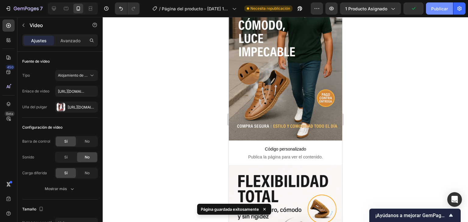
click at [440, 6] on font "Publicar" at bounding box center [439, 8] width 17 height 5
